Goal: Information Seeking & Learning: Find specific page/section

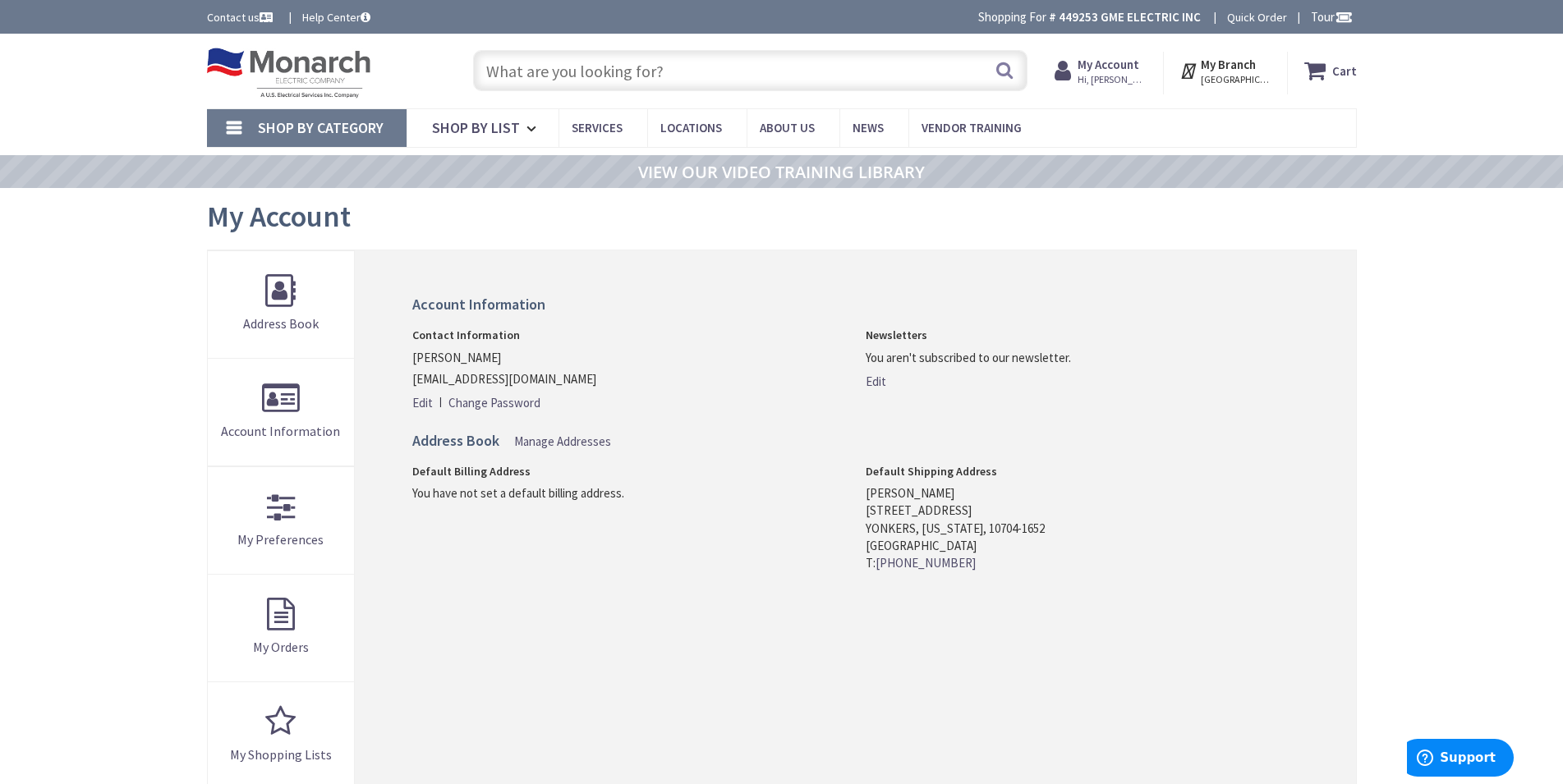
click at [844, 66] on input "text" at bounding box center [750, 70] width 555 height 41
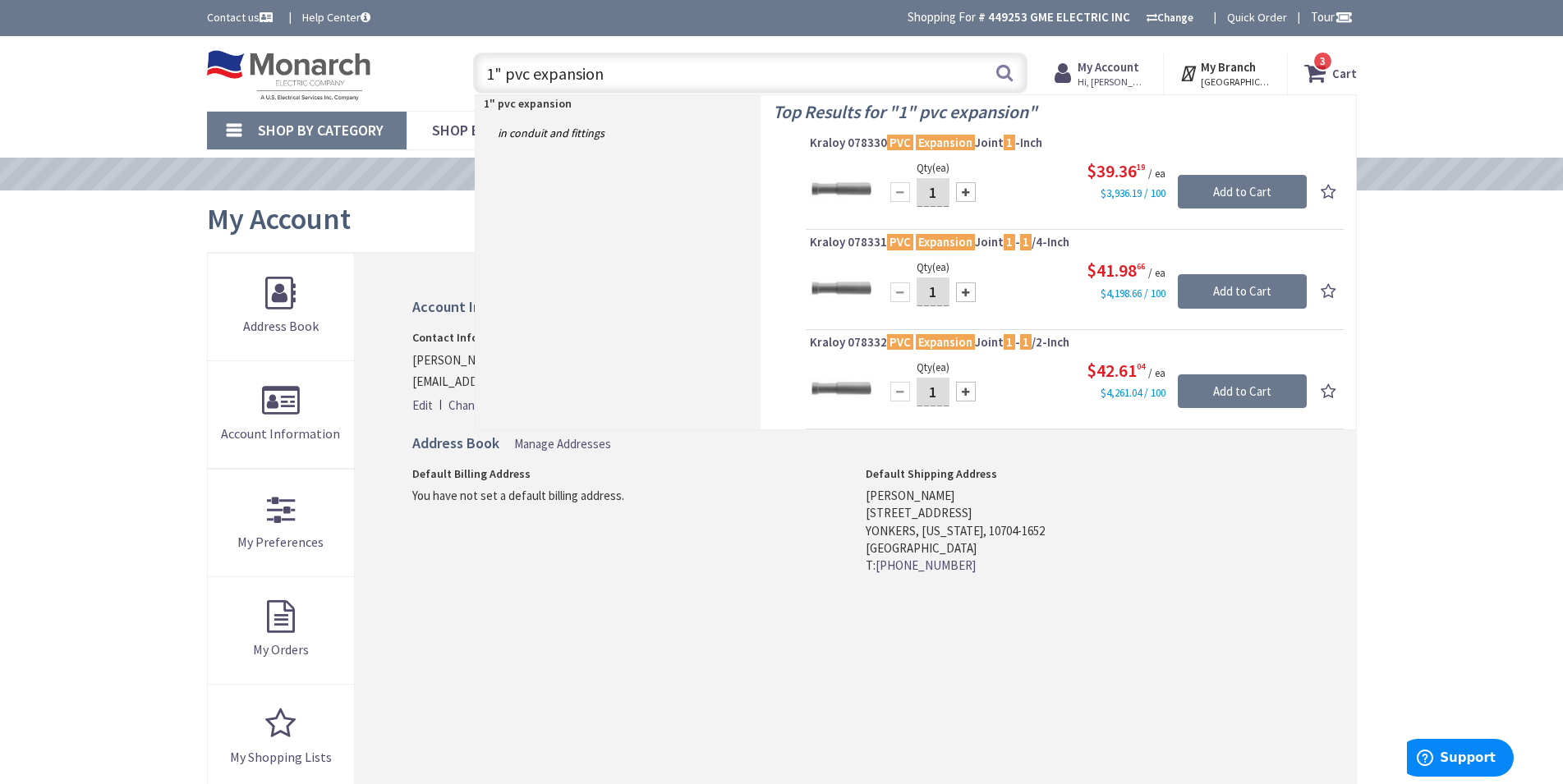
drag, startPoint x: 683, startPoint y: 88, endPoint x: 411, endPoint y: 81, distance: 272.1
click at [473, 83] on input "1" pvc expansion" at bounding box center [750, 73] width 555 height 41
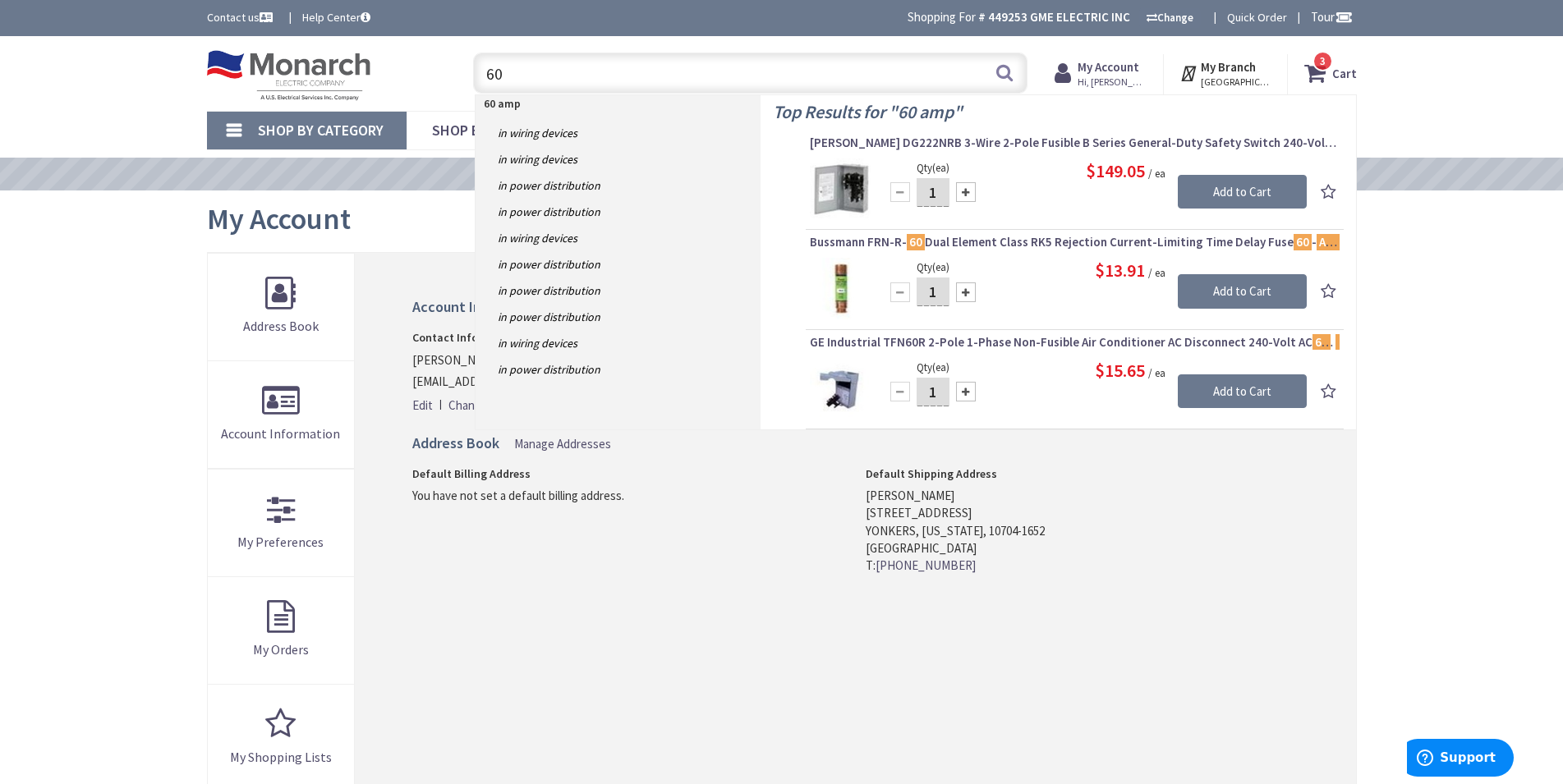
type input "6"
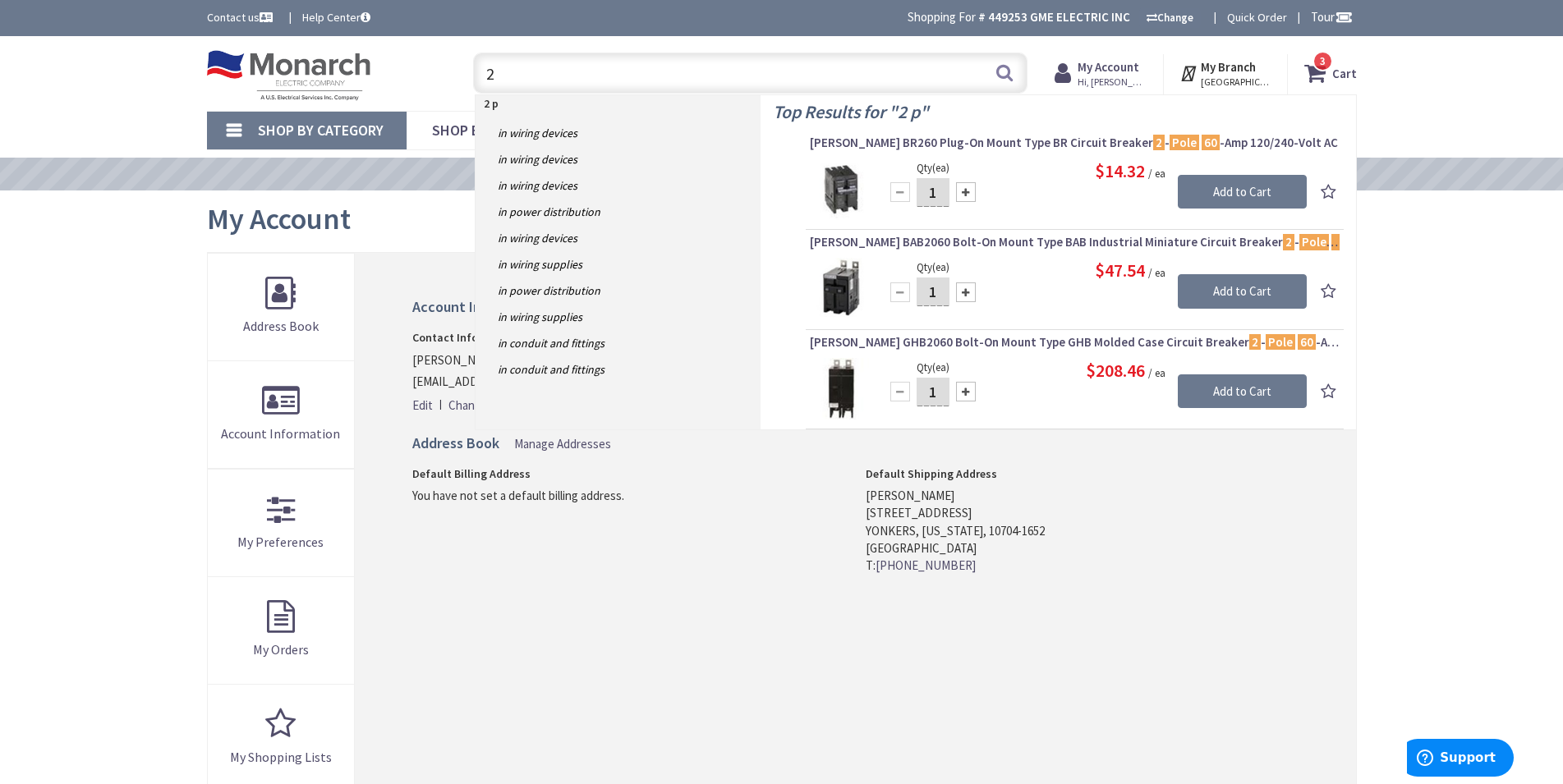
type input "2"
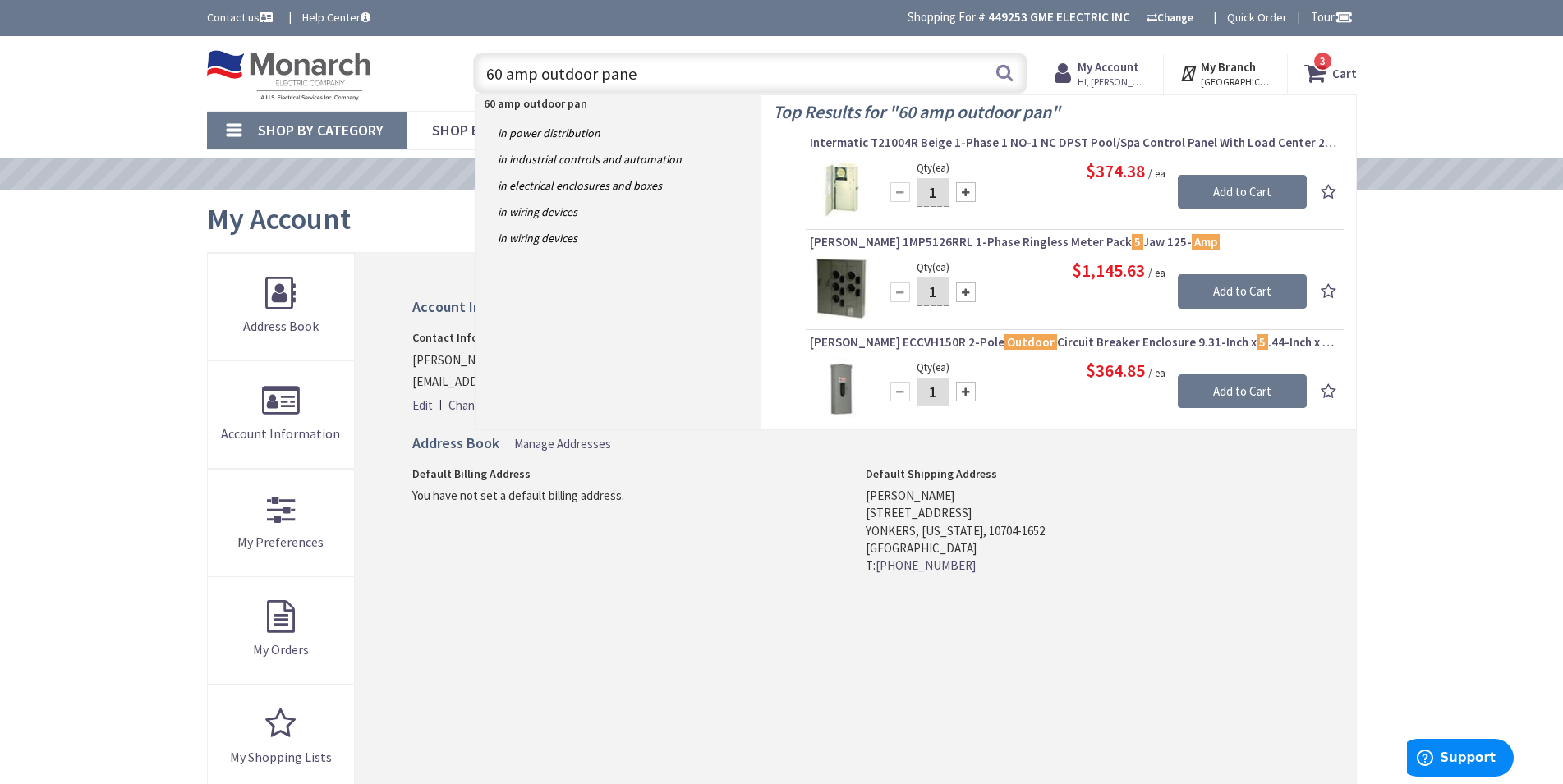
type input "60 amp outdoor panel"
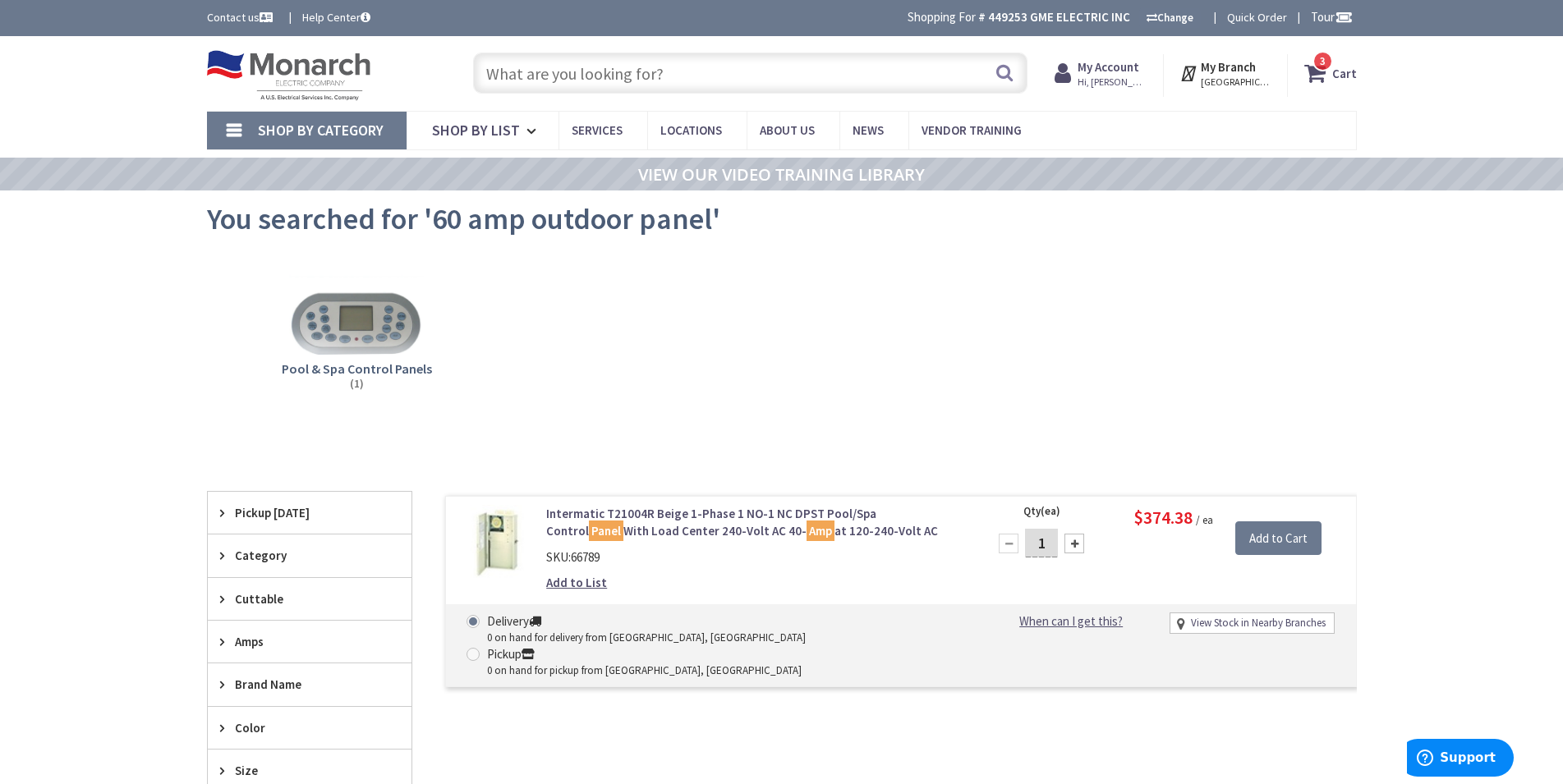
click at [681, 77] on input "text" at bounding box center [750, 73] width 555 height 41
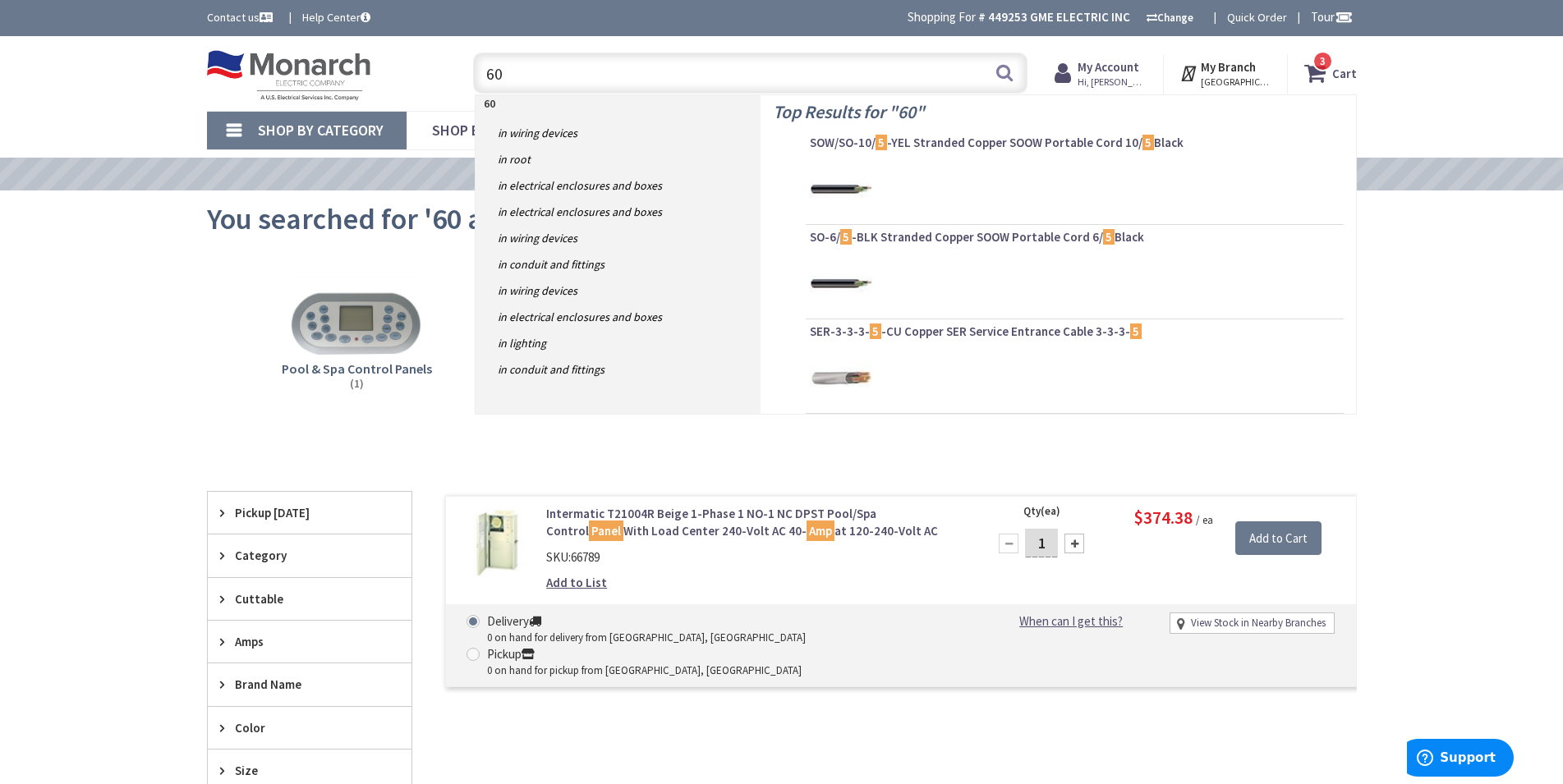
type input "6"
type input "0"
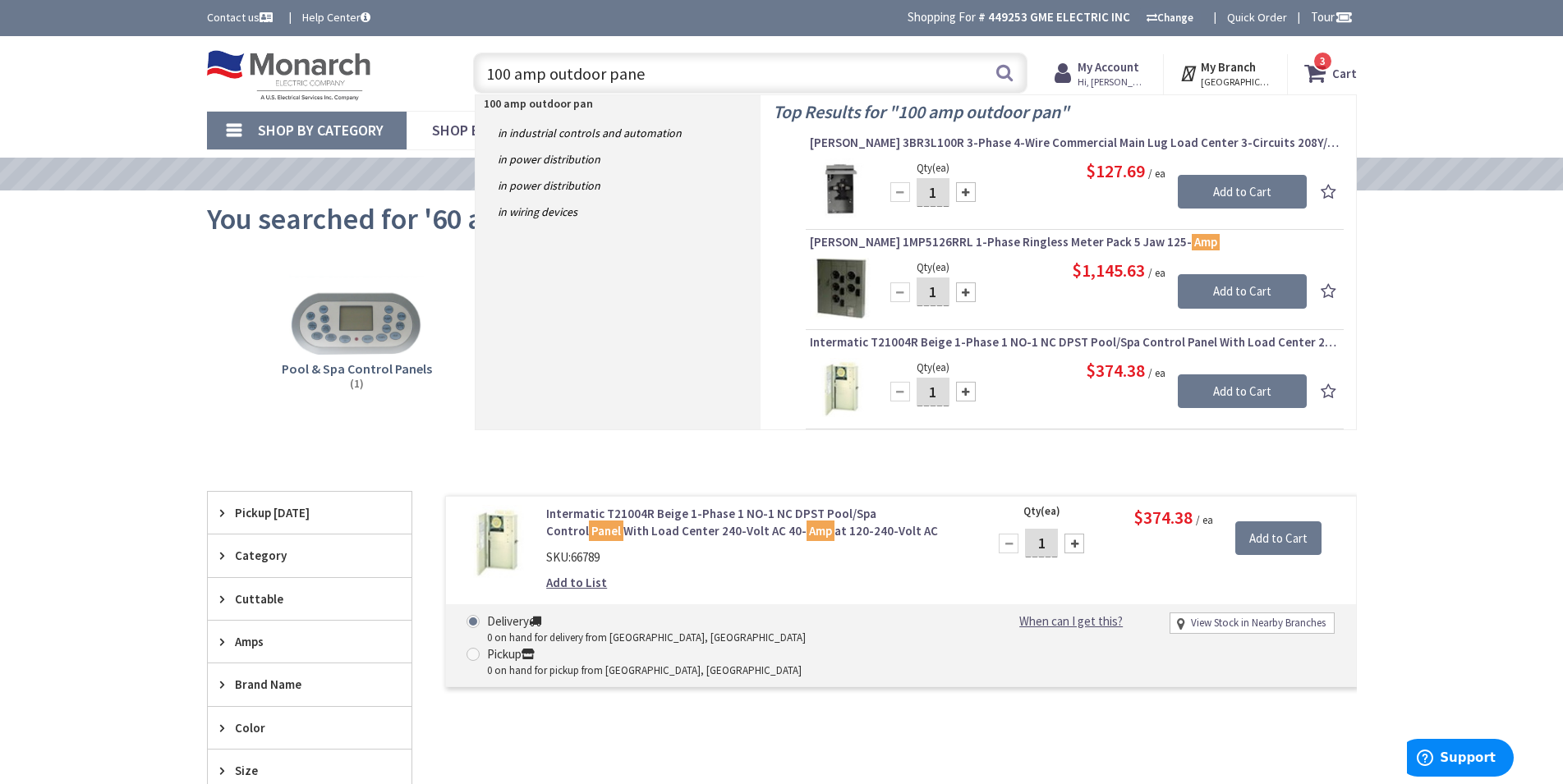
type input "100 amp outdoor panel"
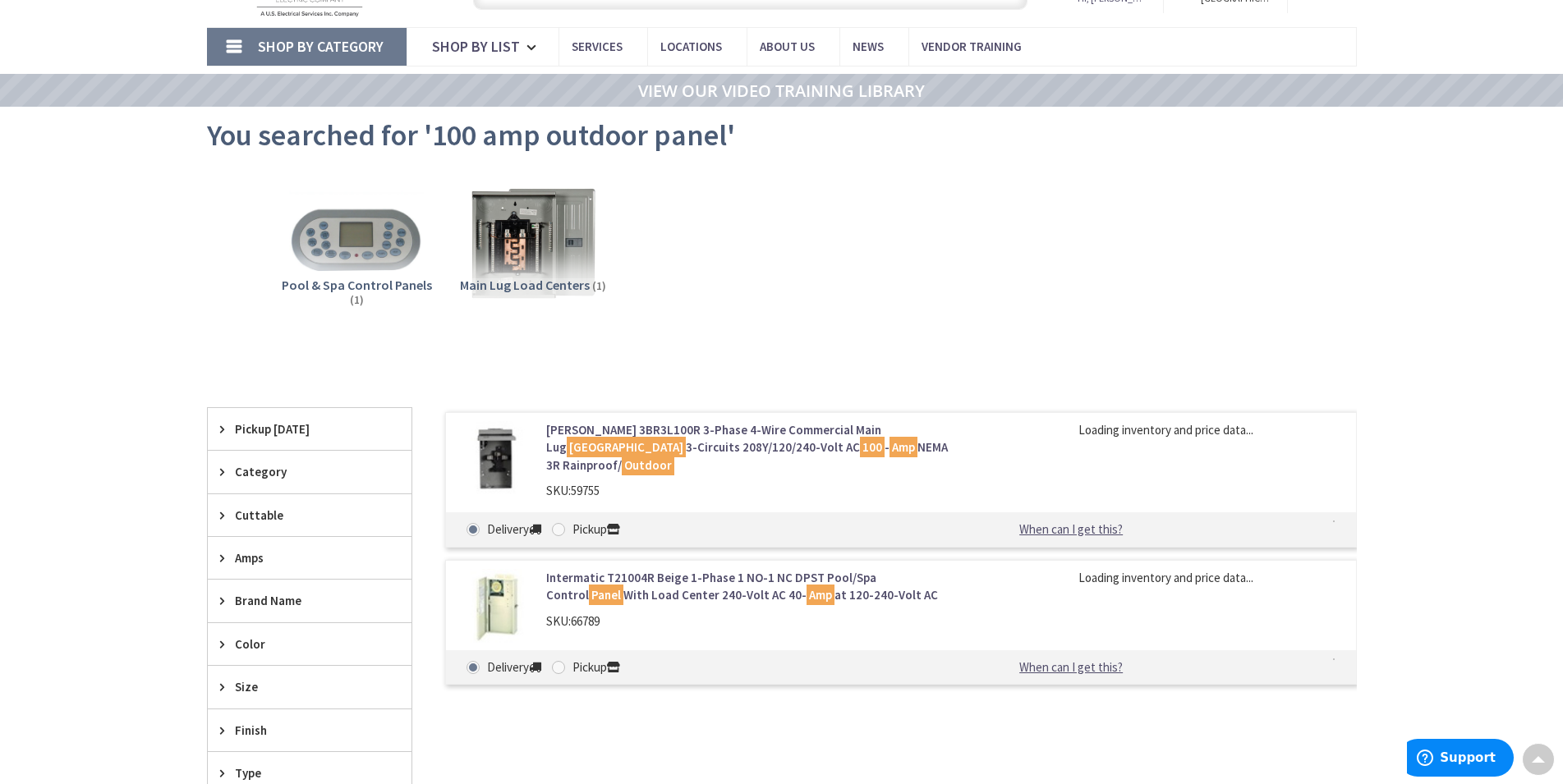
scroll to position [86, 0]
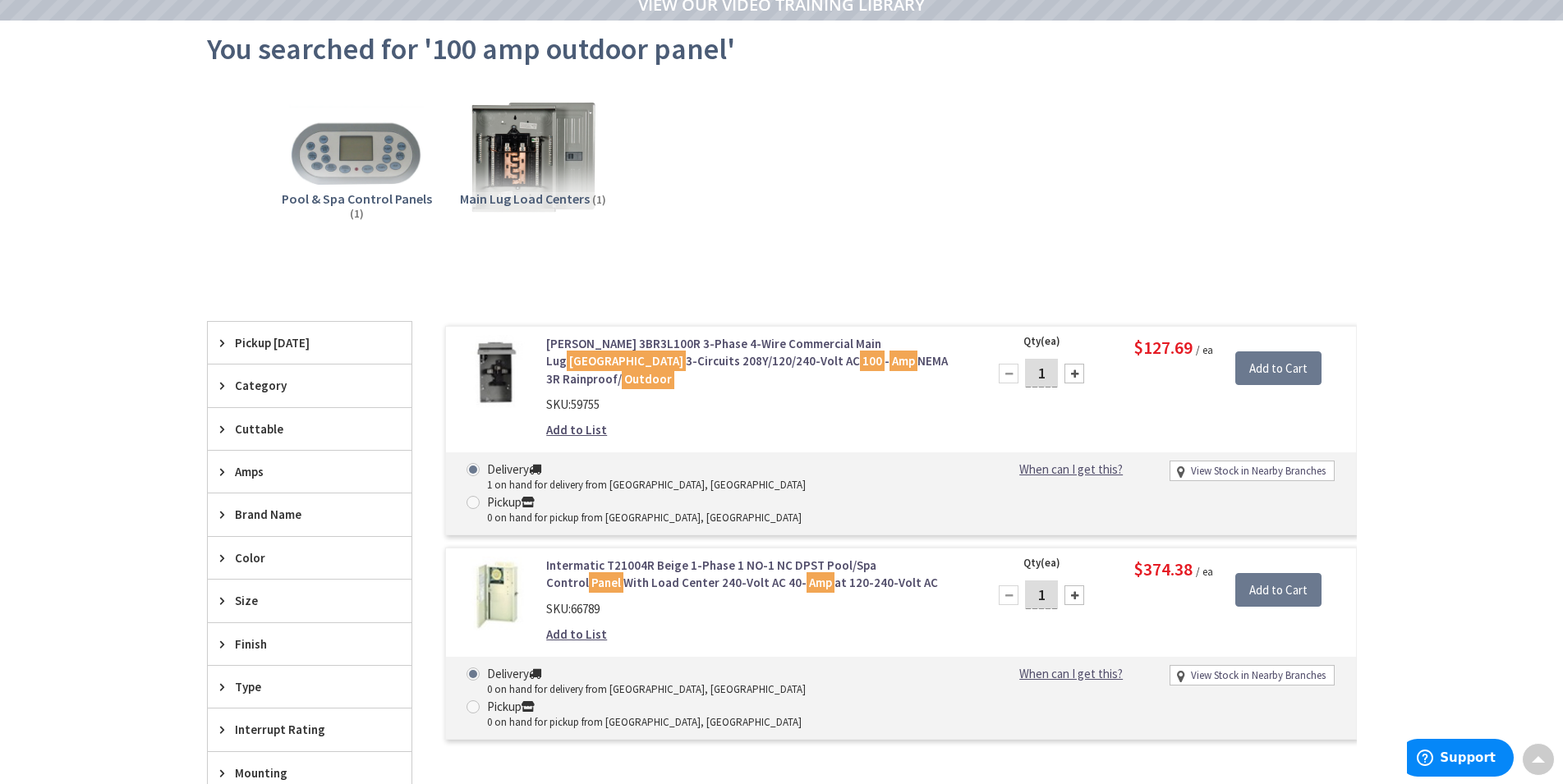
click at [531, 202] on span "Main Lug Load Centers" at bounding box center [524, 198] width 129 height 16
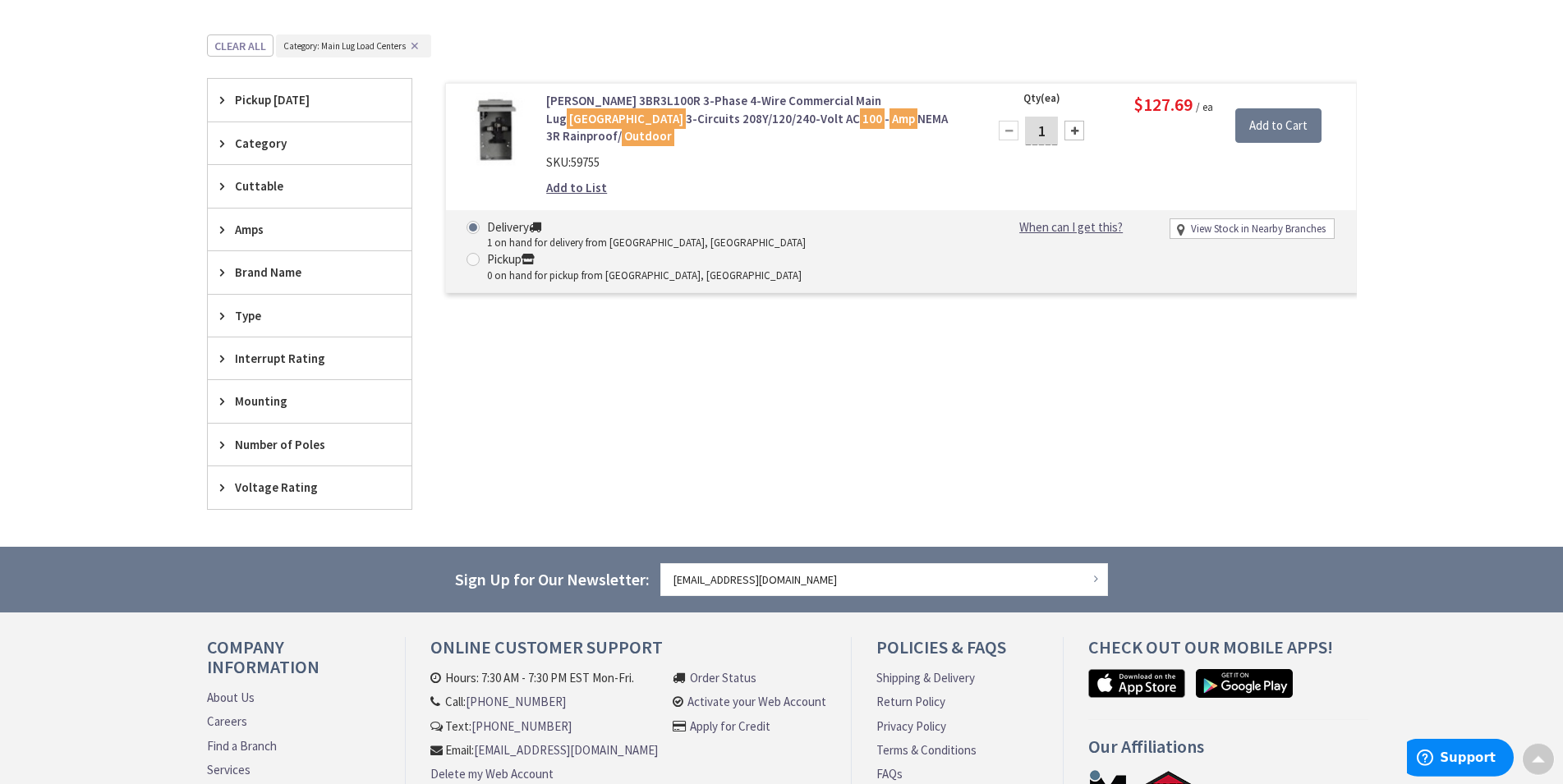
scroll to position [377, 0]
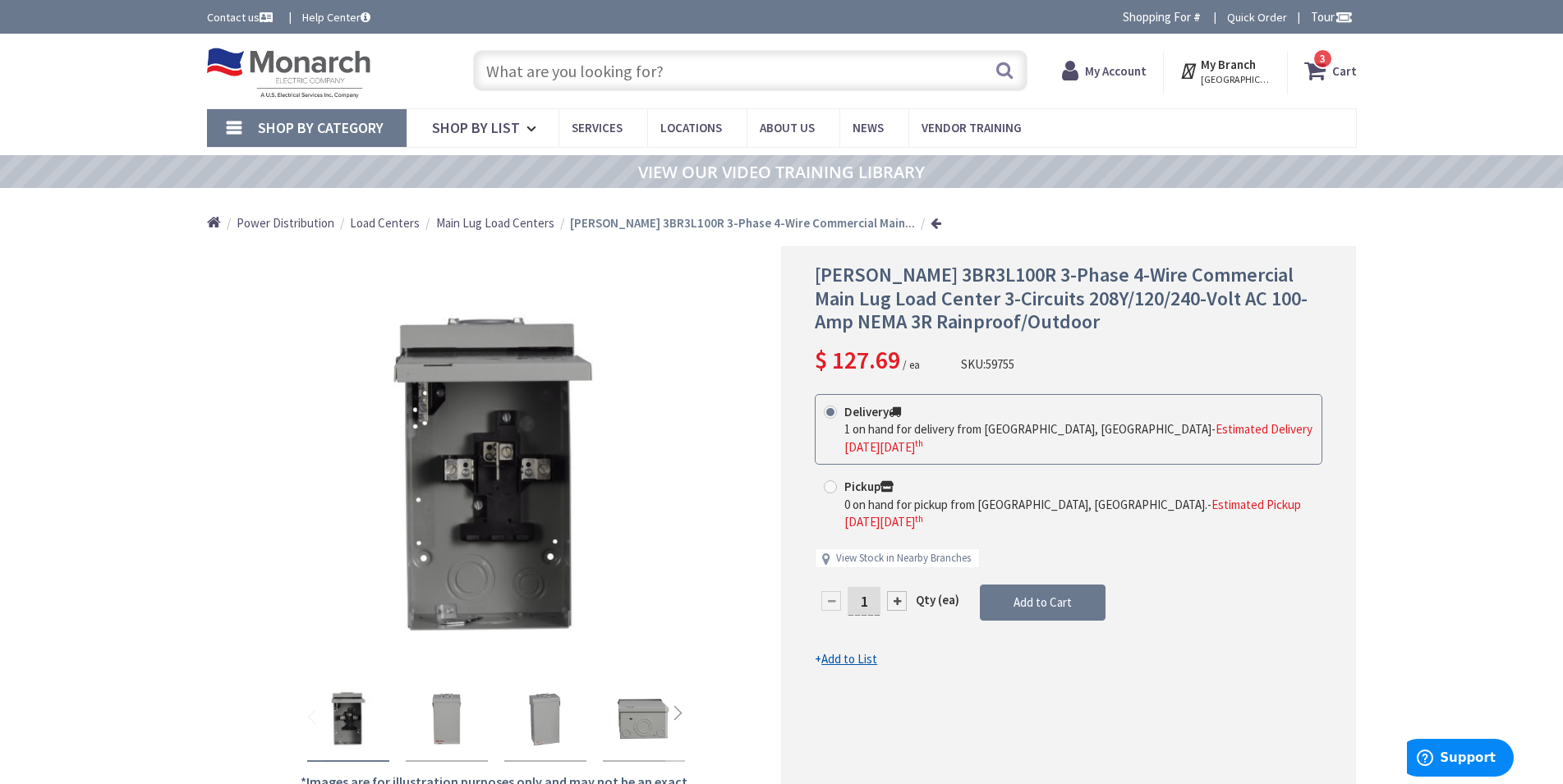
click at [725, 73] on input "text" at bounding box center [750, 70] width 555 height 41
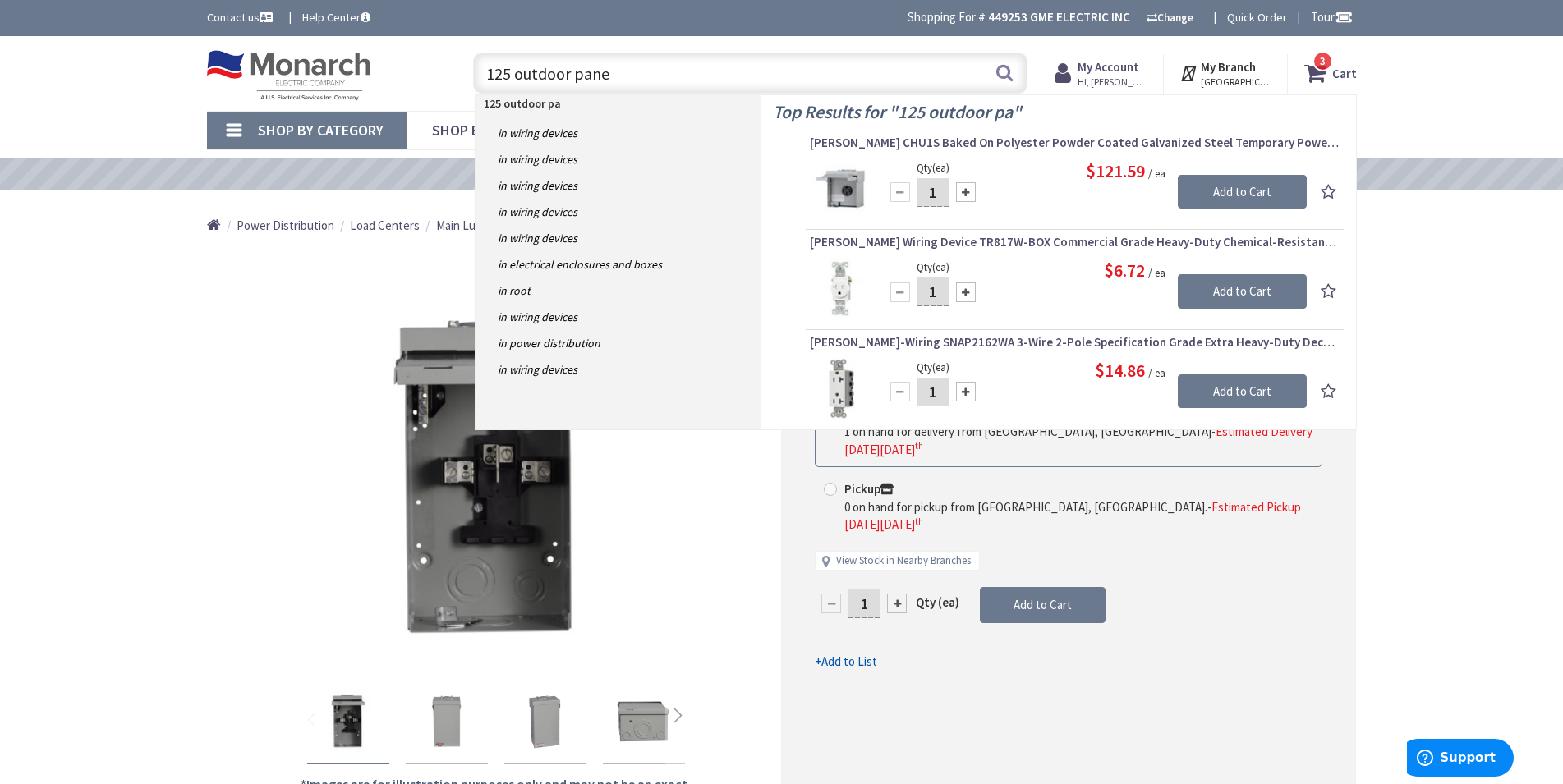
type input "125 outdoor panel"
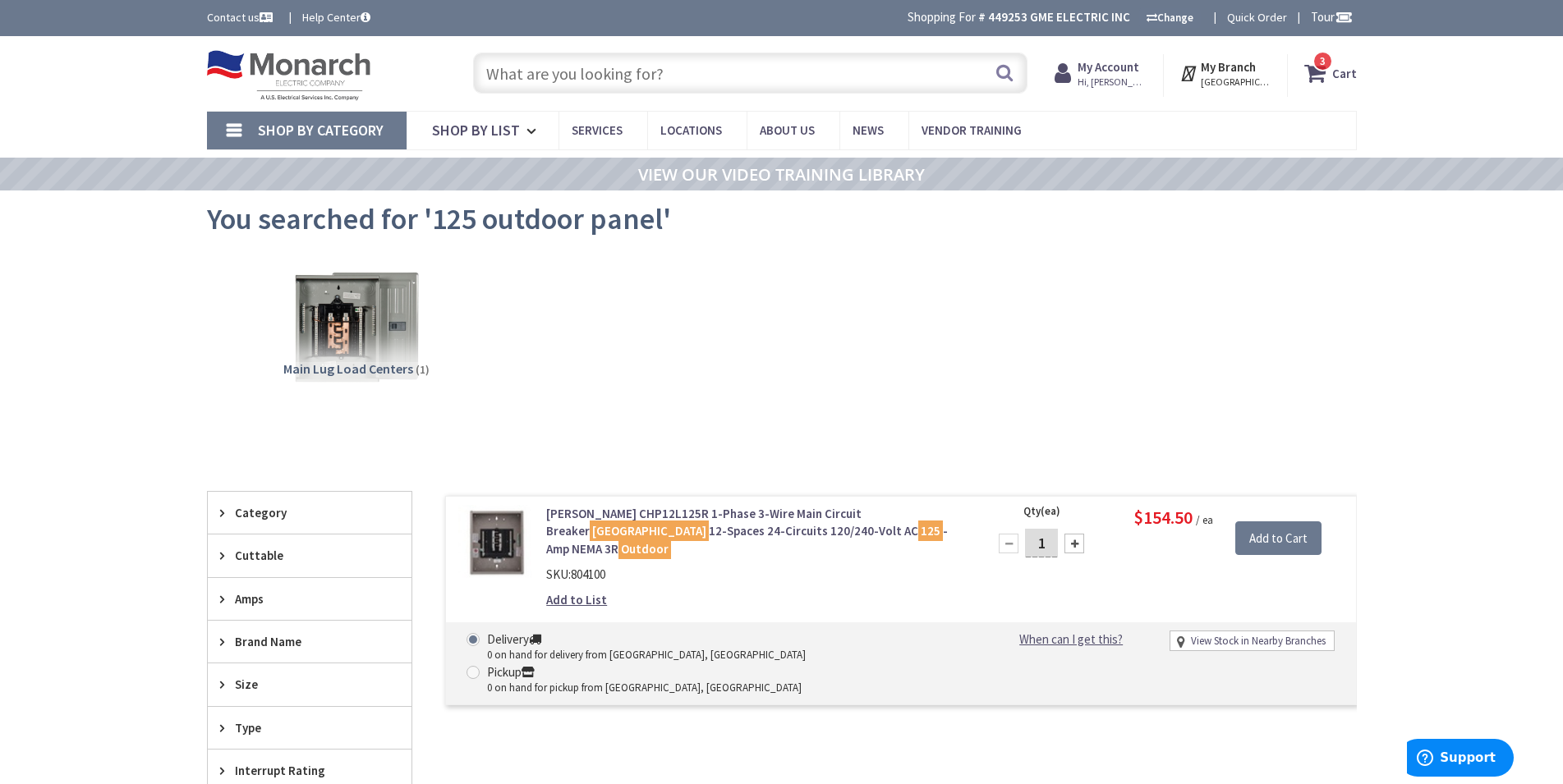
click at [693, 69] on input "text" at bounding box center [750, 73] width 555 height 41
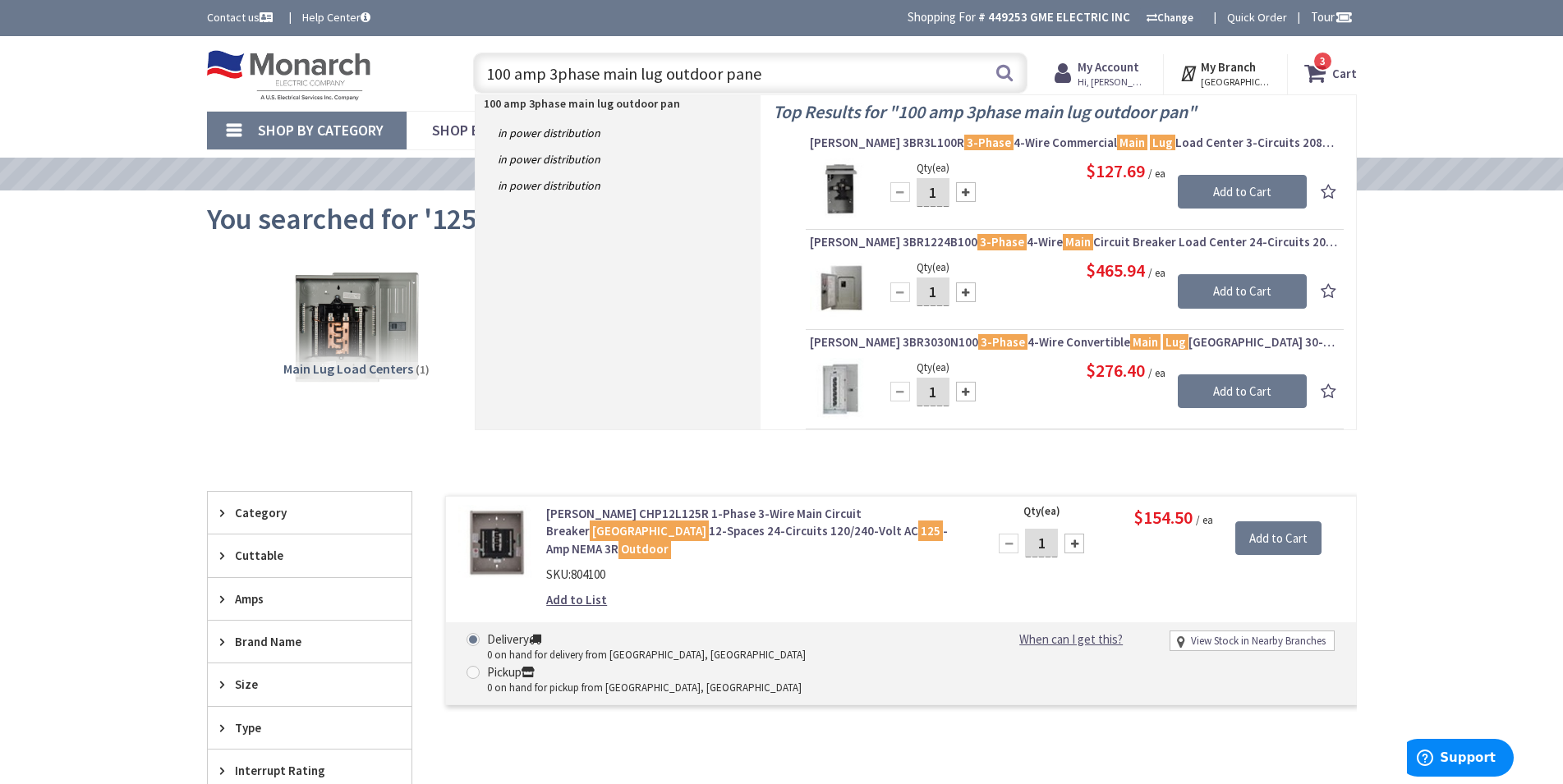
type input "100 amp 3phase main lug outdoor panel"
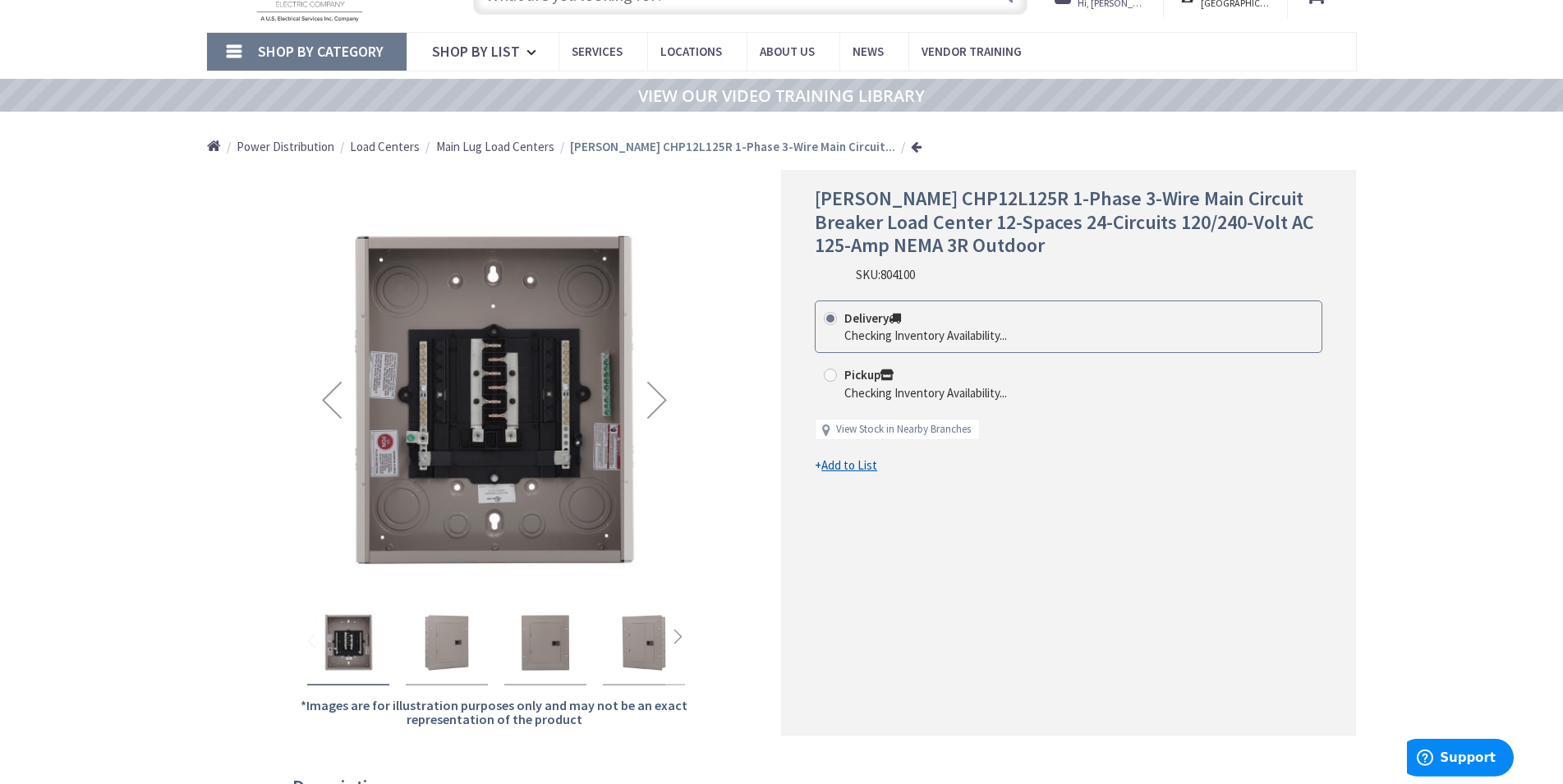
scroll to position [83, 0]
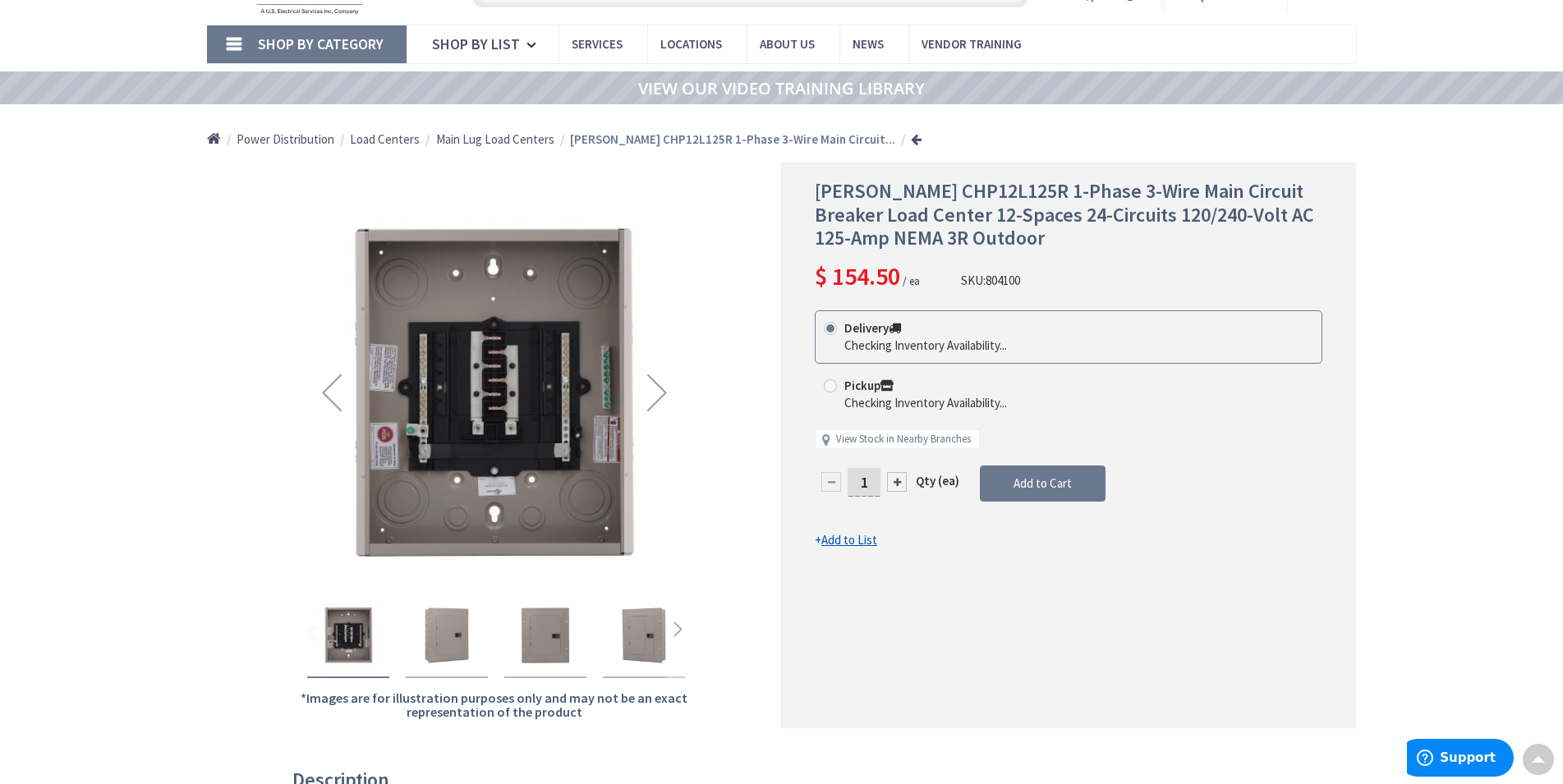
click at [659, 398] on div "Next" at bounding box center [657, 392] width 66 height 66
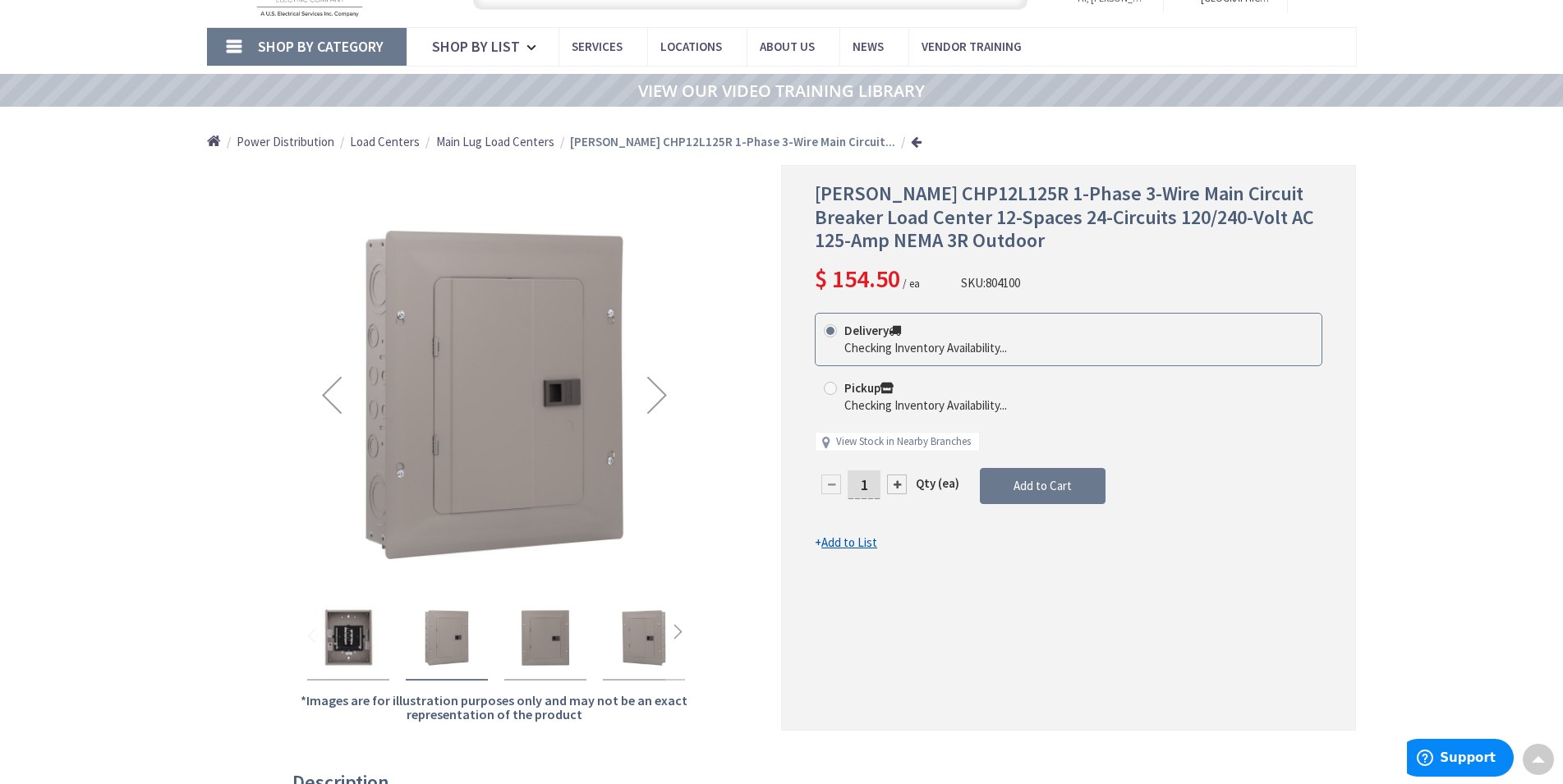
scroll to position [86, 0]
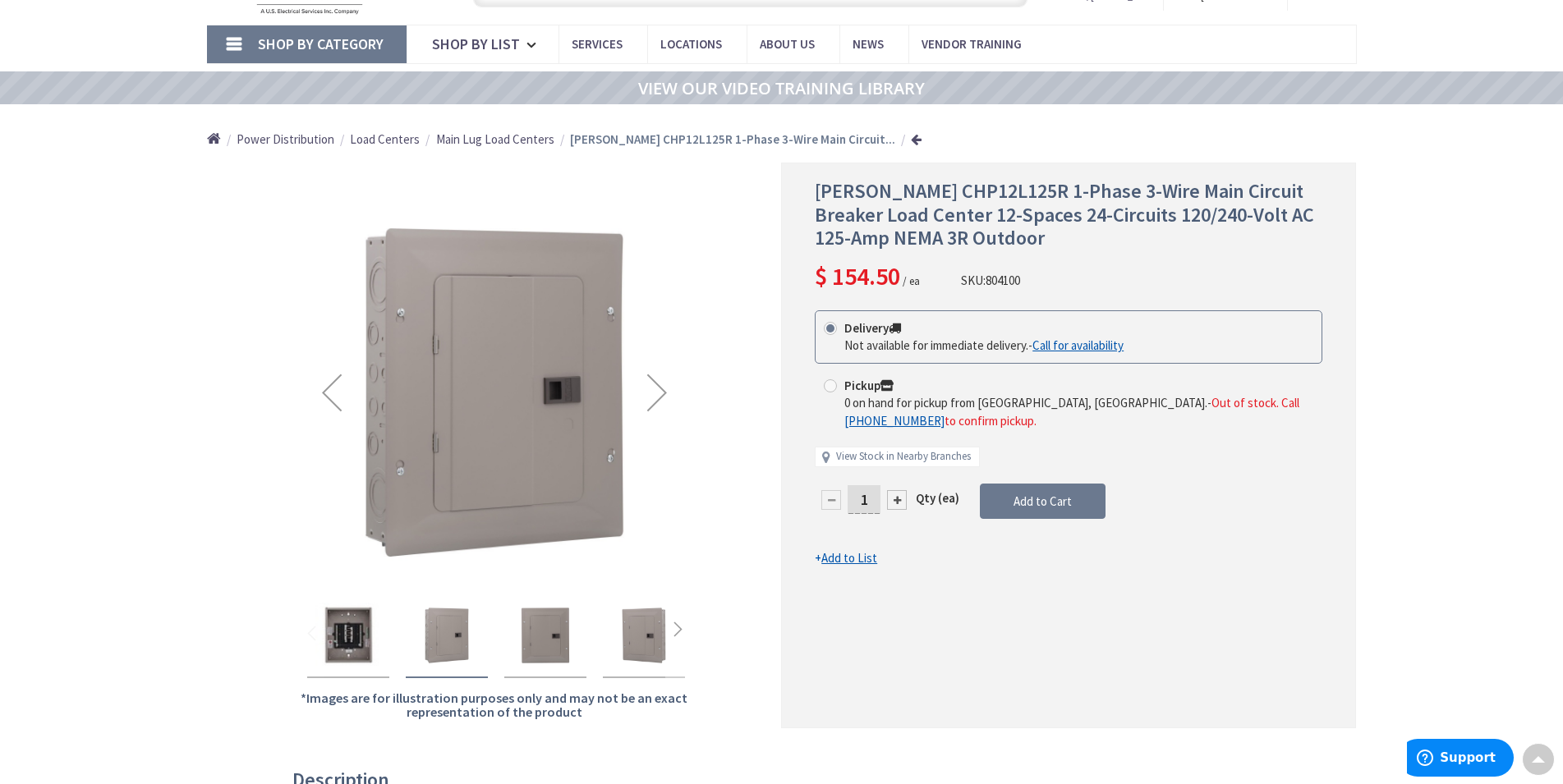
click at [659, 398] on div "Next" at bounding box center [657, 392] width 66 height 66
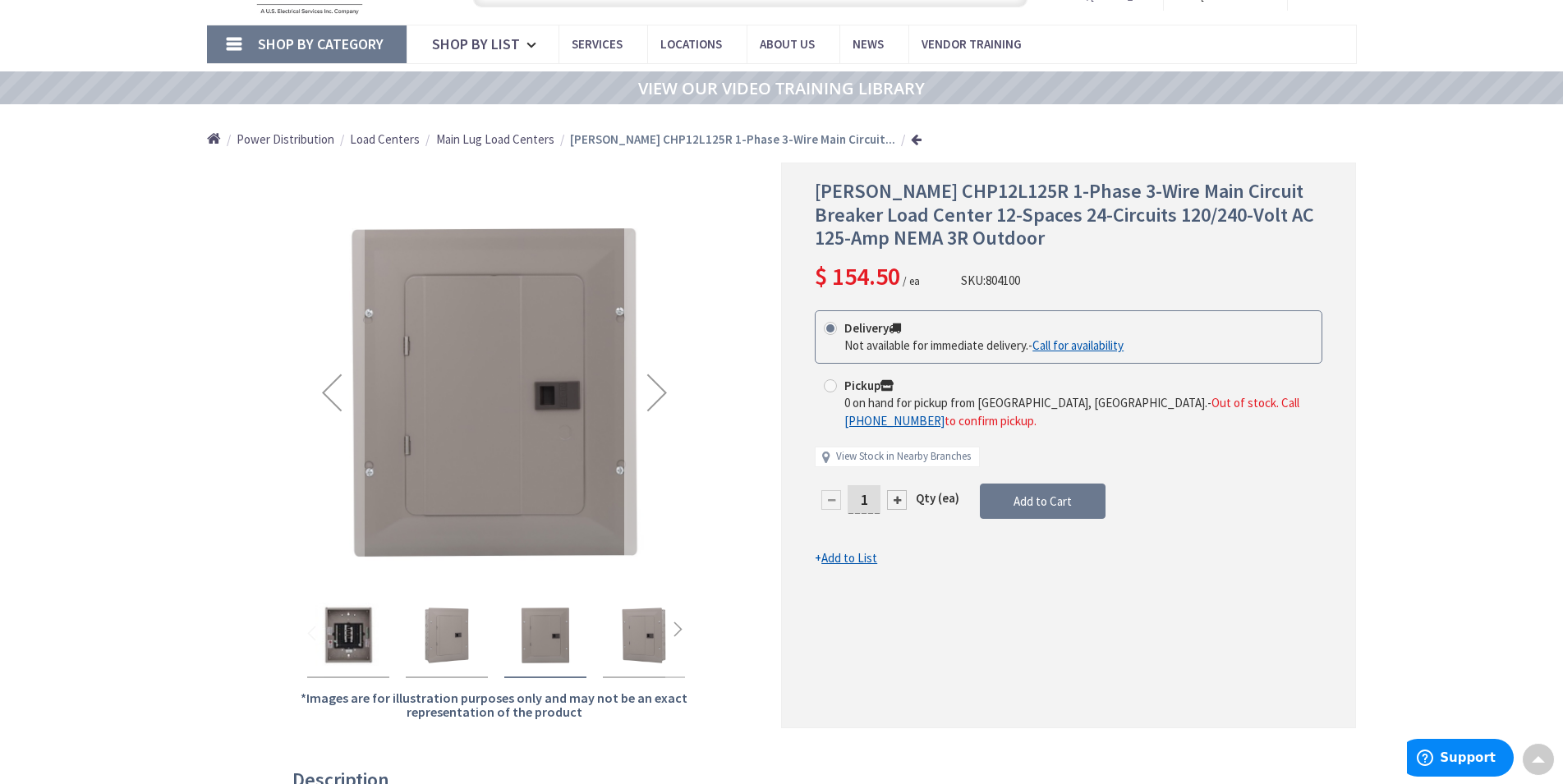
click at [659, 398] on div "Next" at bounding box center [657, 392] width 66 height 66
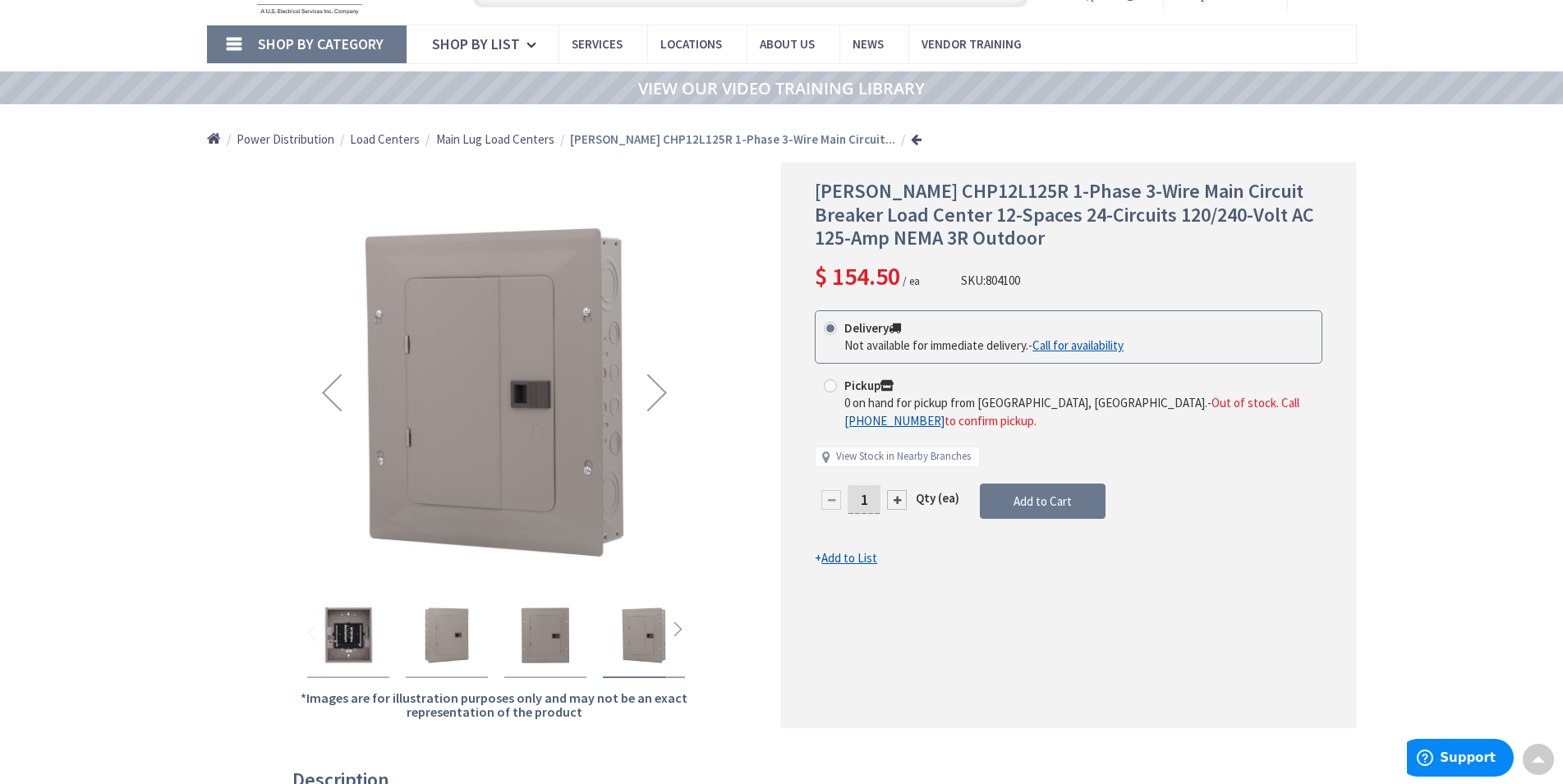
click at [659, 398] on div "Next" at bounding box center [657, 392] width 66 height 66
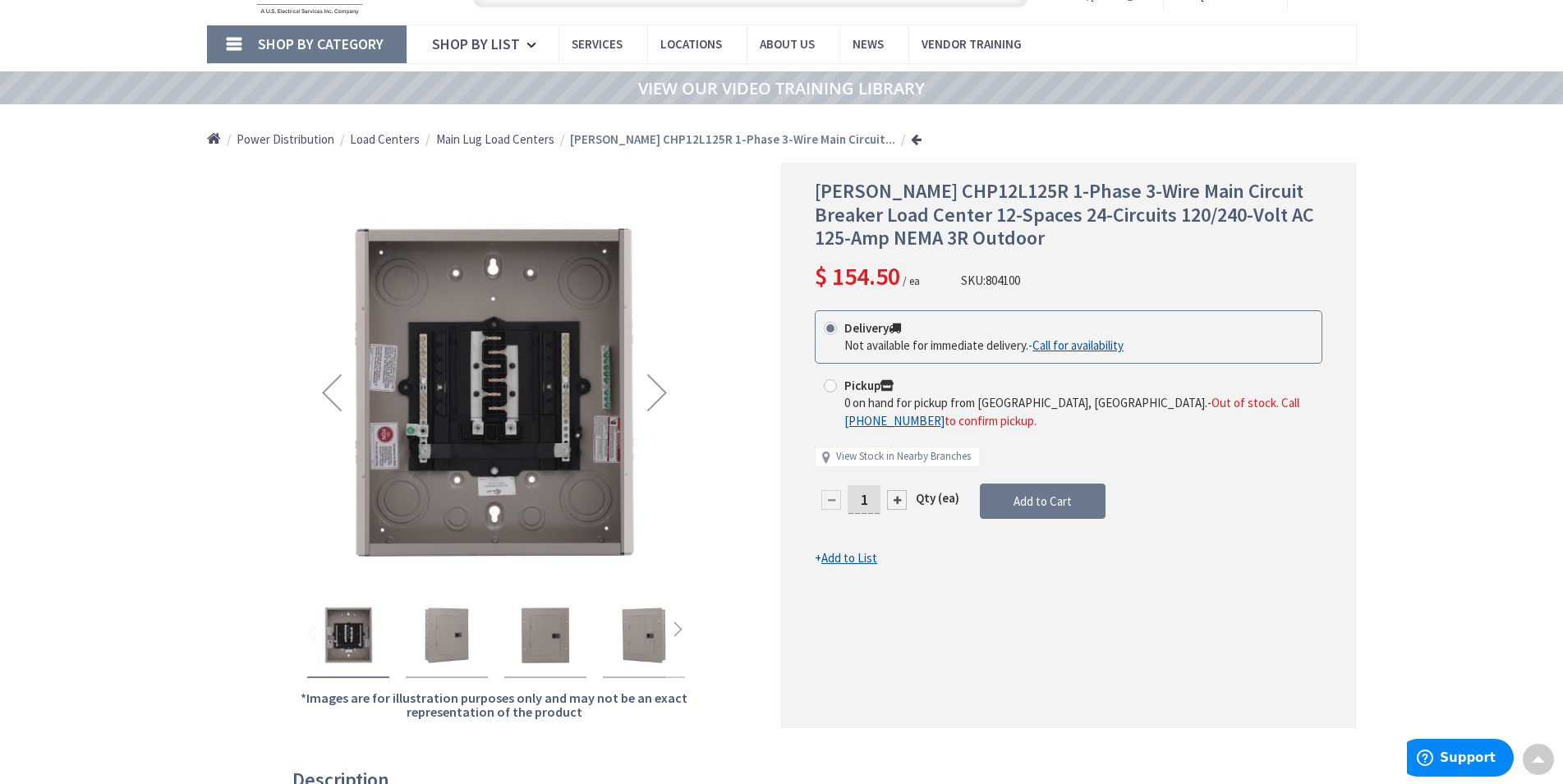
click at [659, 398] on div "Next" at bounding box center [657, 392] width 66 height 66
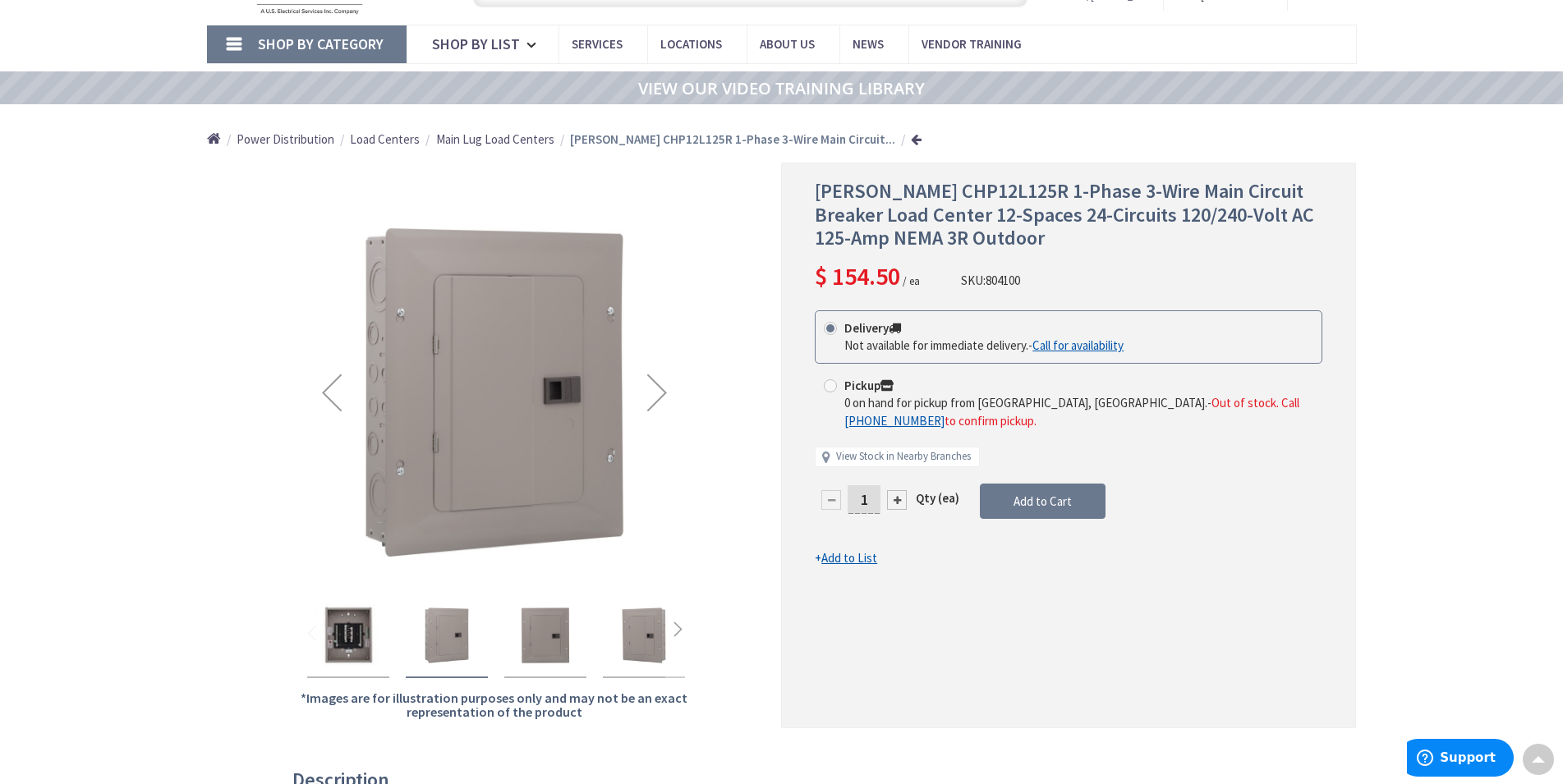
click at [659, 398] on div "Next" at bounding box center [657, 392] width 66 height 66
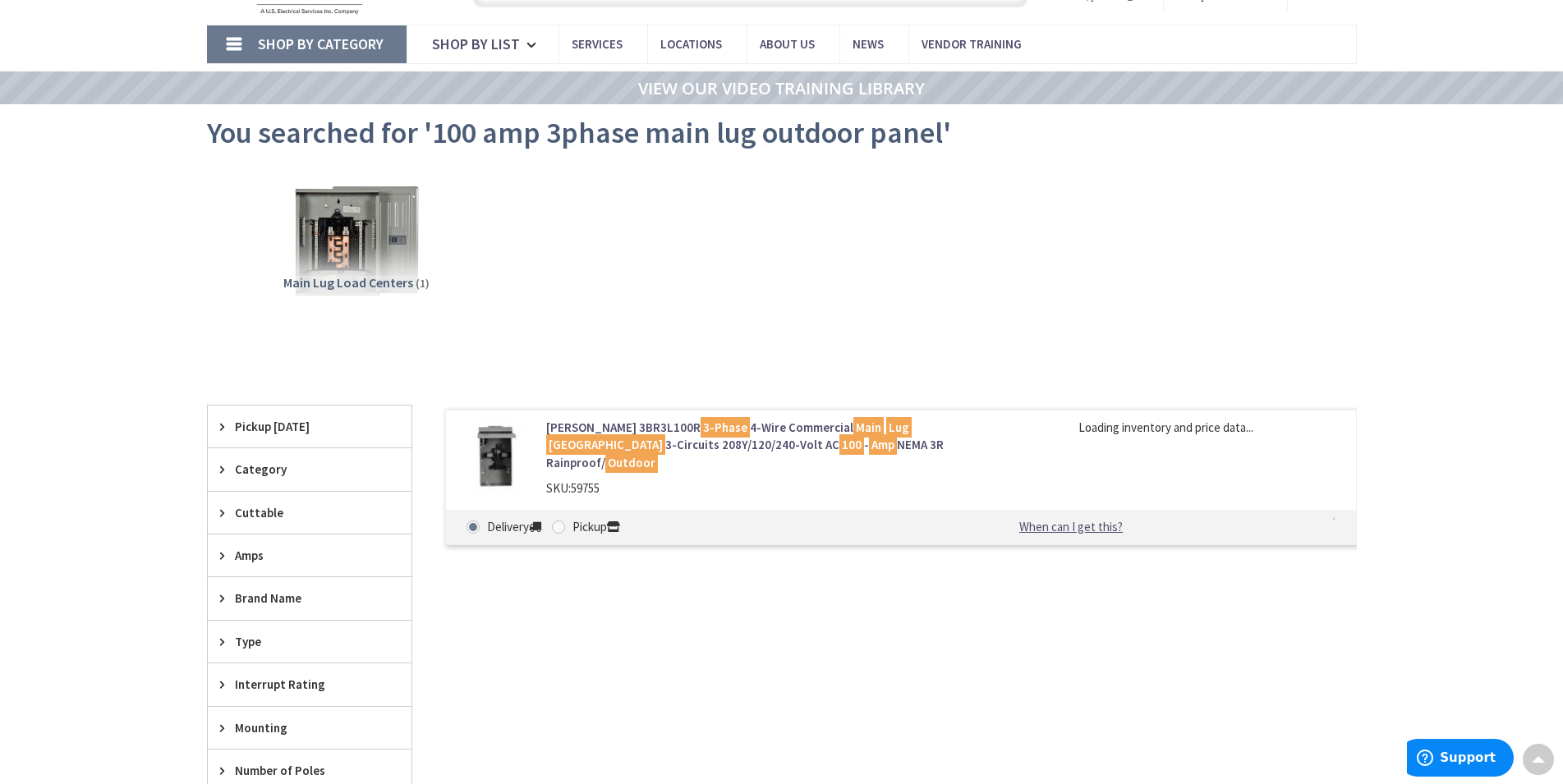
click at [670, 443] on link "[PERSON_NAME] 3BR3L100R 3-Phase 4-Wire Commercial Main Lug Load Center 3-Circui…" at bounding box center [755, 444] width 418 height 53
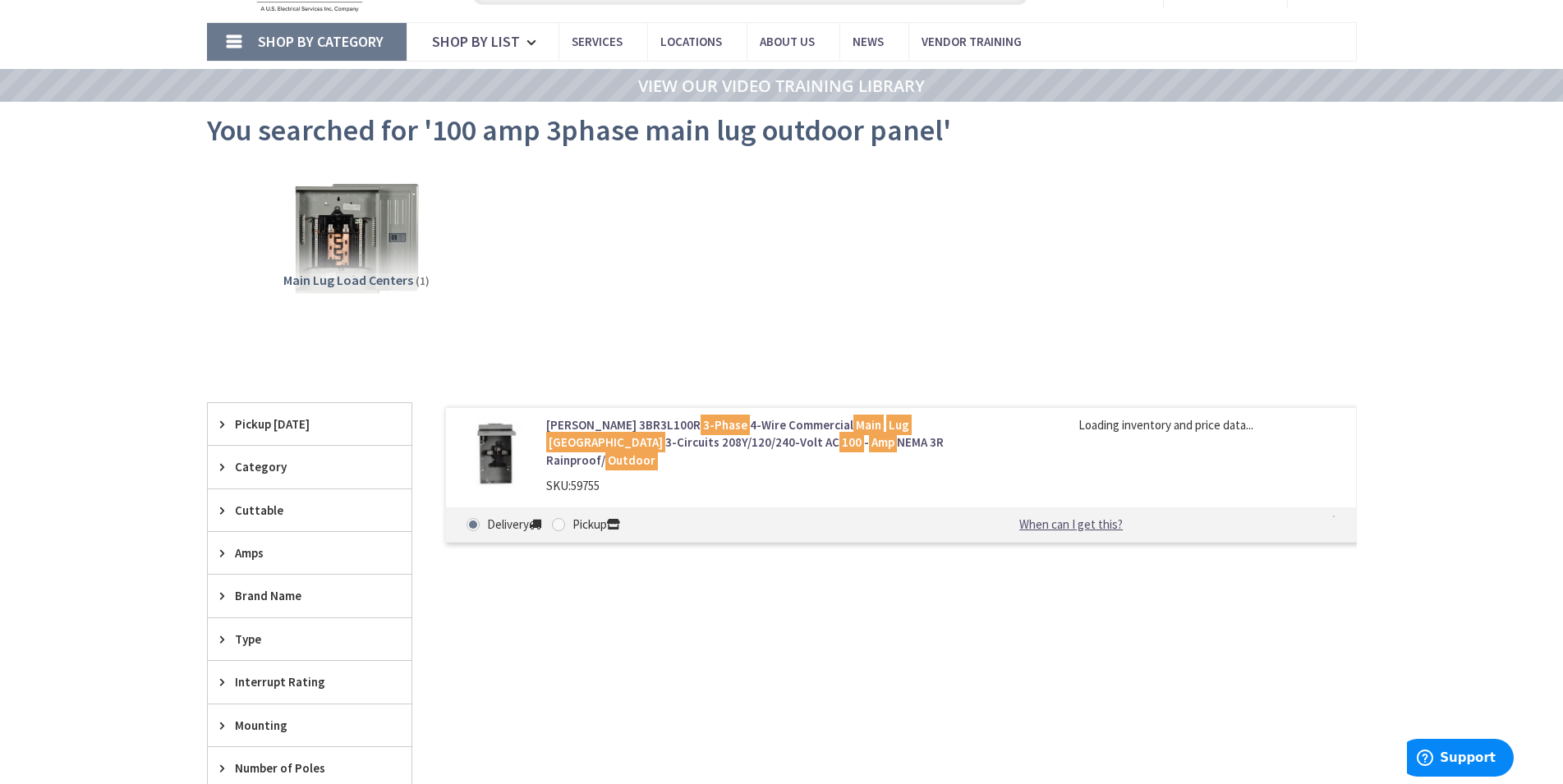
scroll to position [89, 0]
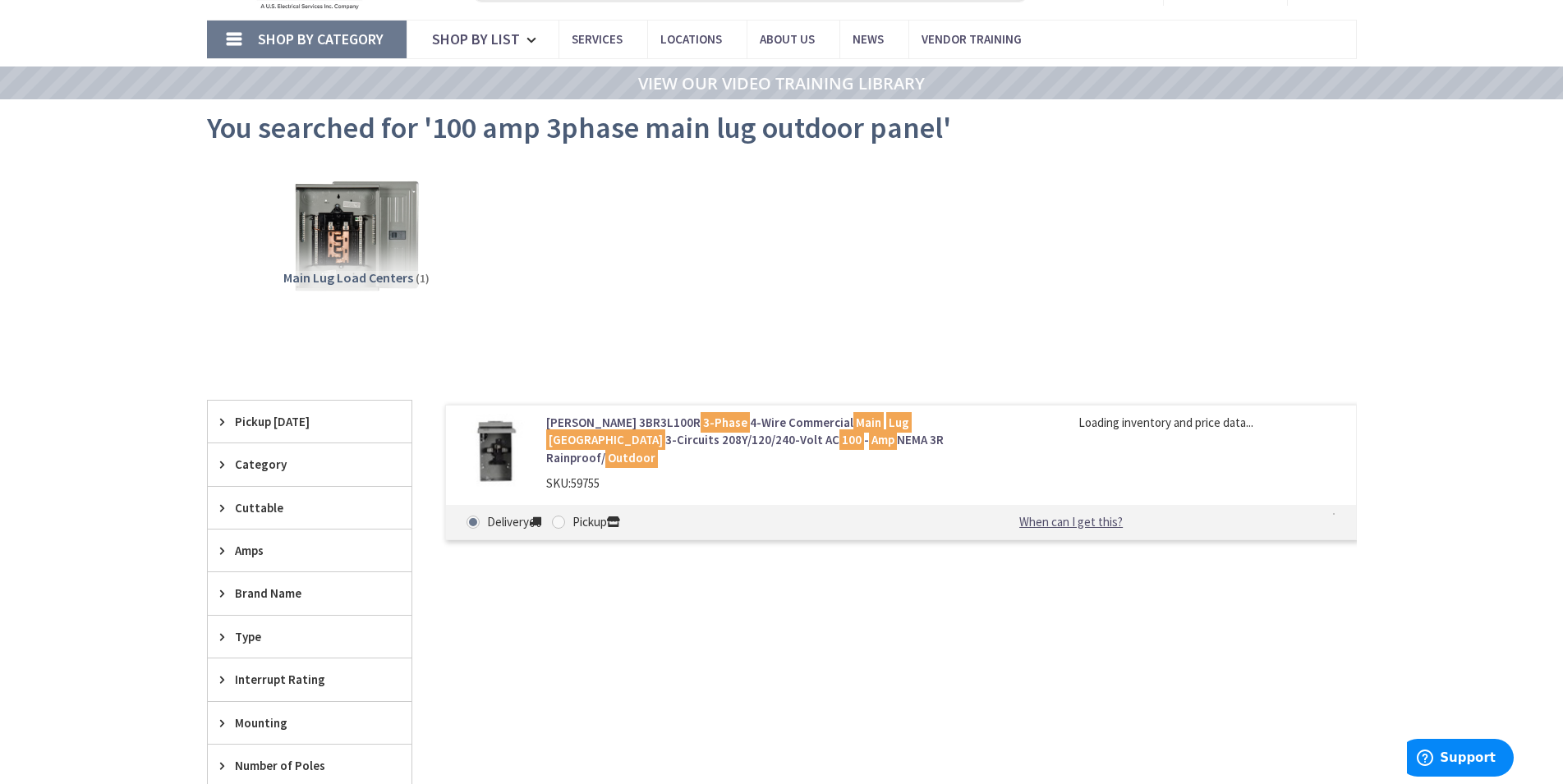
click at [578, 437] on link "Eaton 3BR3L100R 3-Phase 4-Wire Commercial Main Lug Load Center 3-Circuits 208Y/…" at bounding box center [755, 439] width 418 height 53
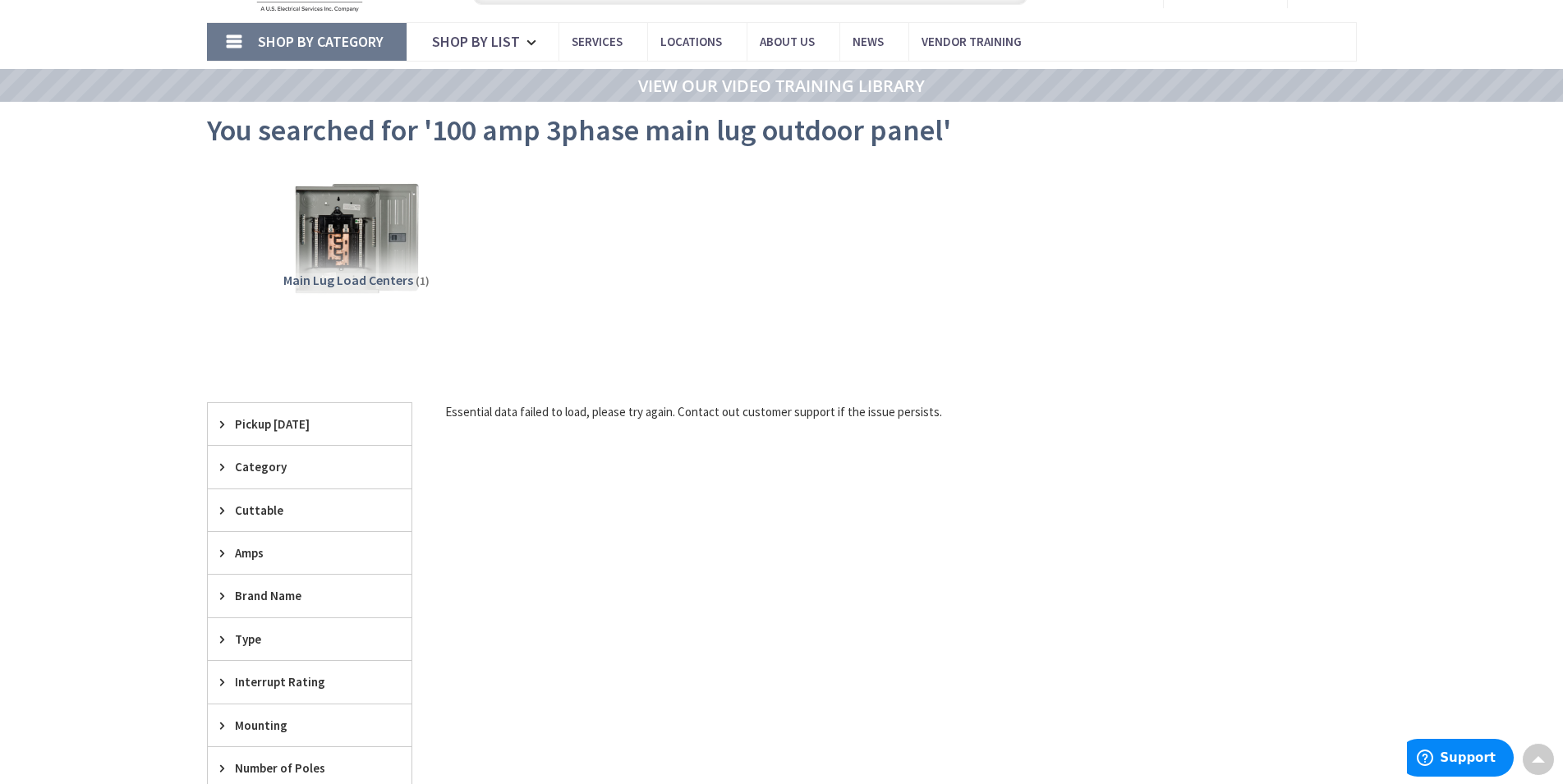
scroll to position [0, 0]
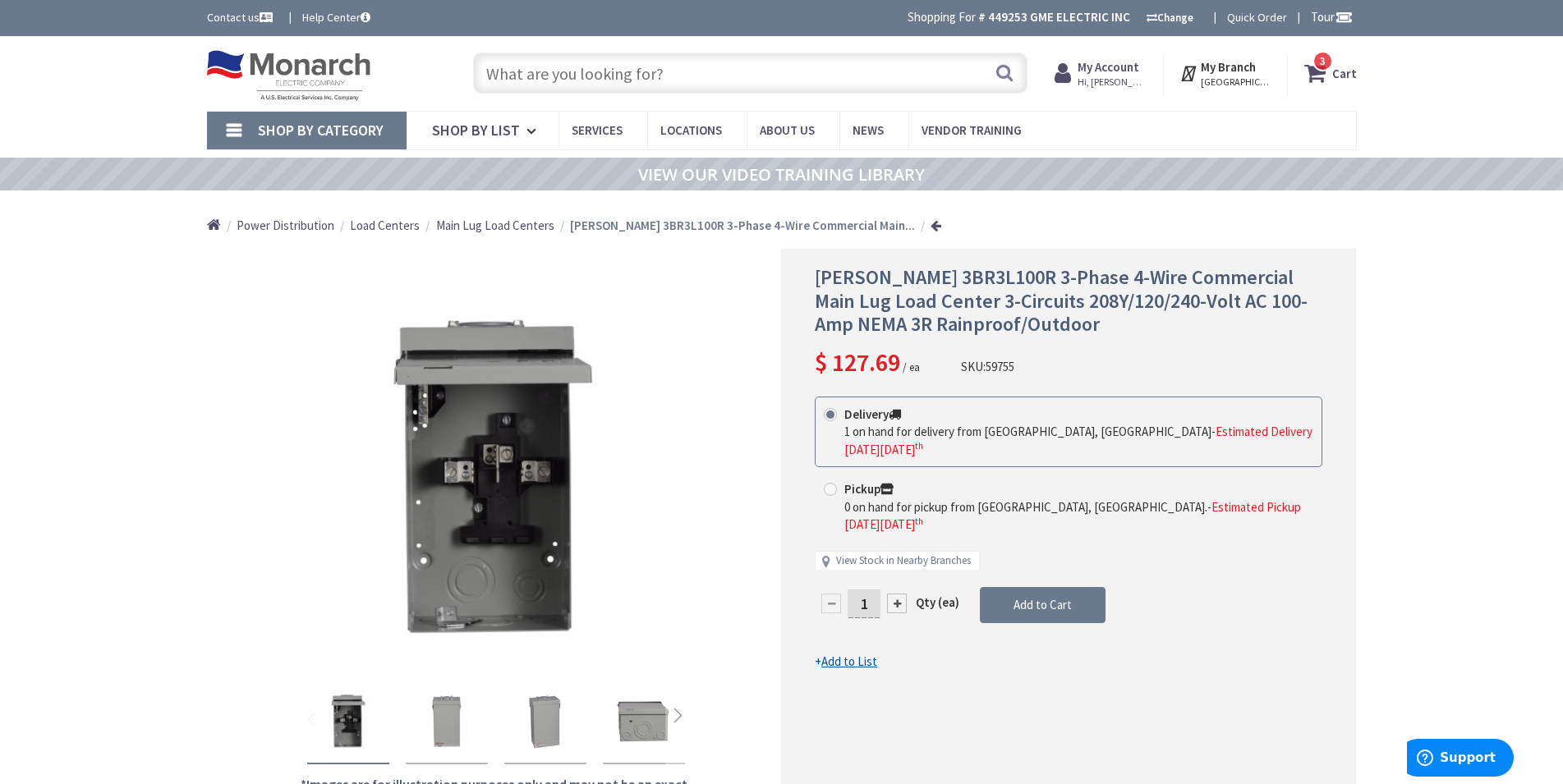
click at [736, 73] on input "text" at bounding box center [750, 73] width 555 height 41
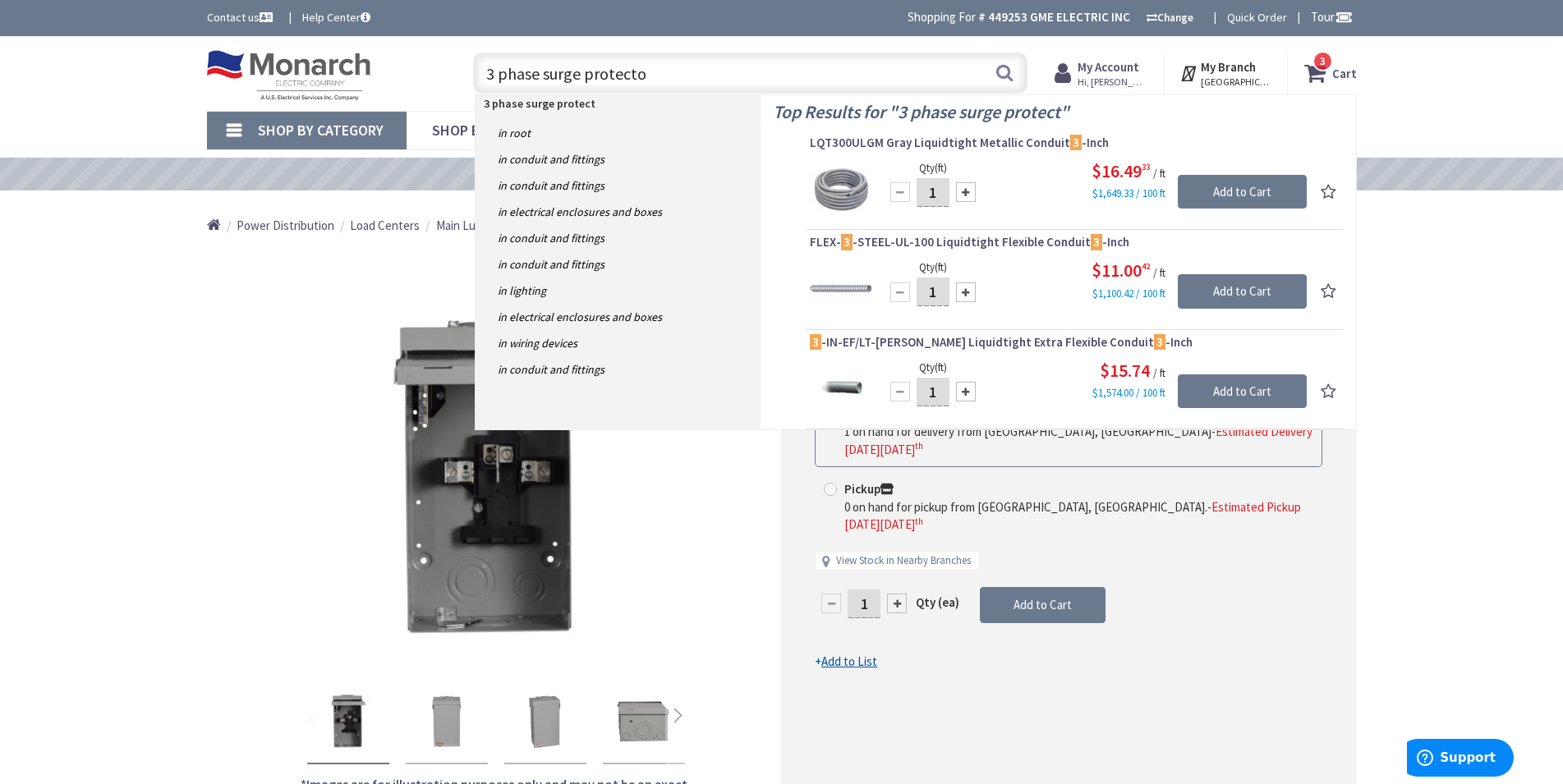
type input "3 phase surge protector"
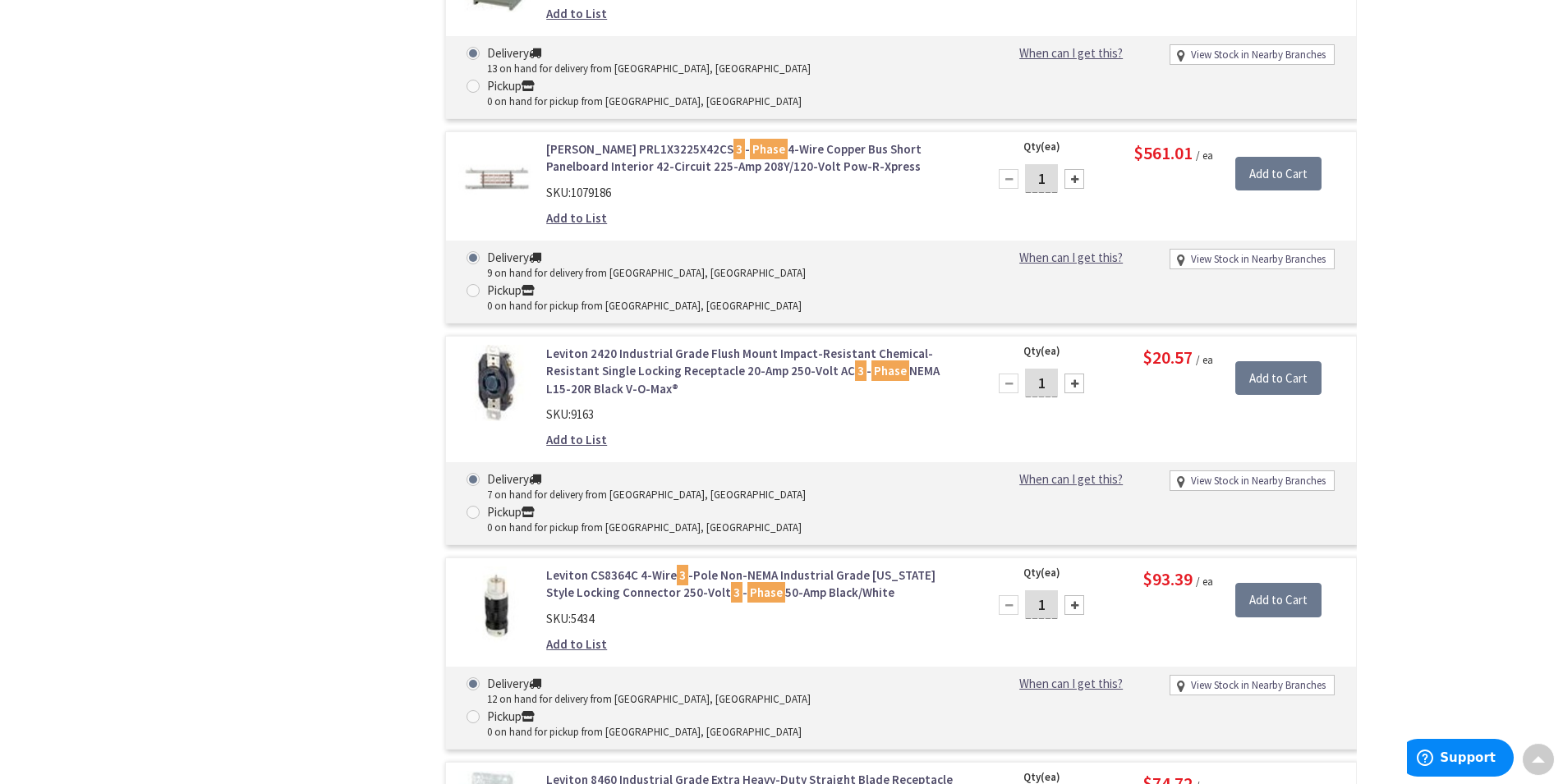
scroll to position [11554, 0]
